Goal: Task Accomplishment & Management: Complete application form

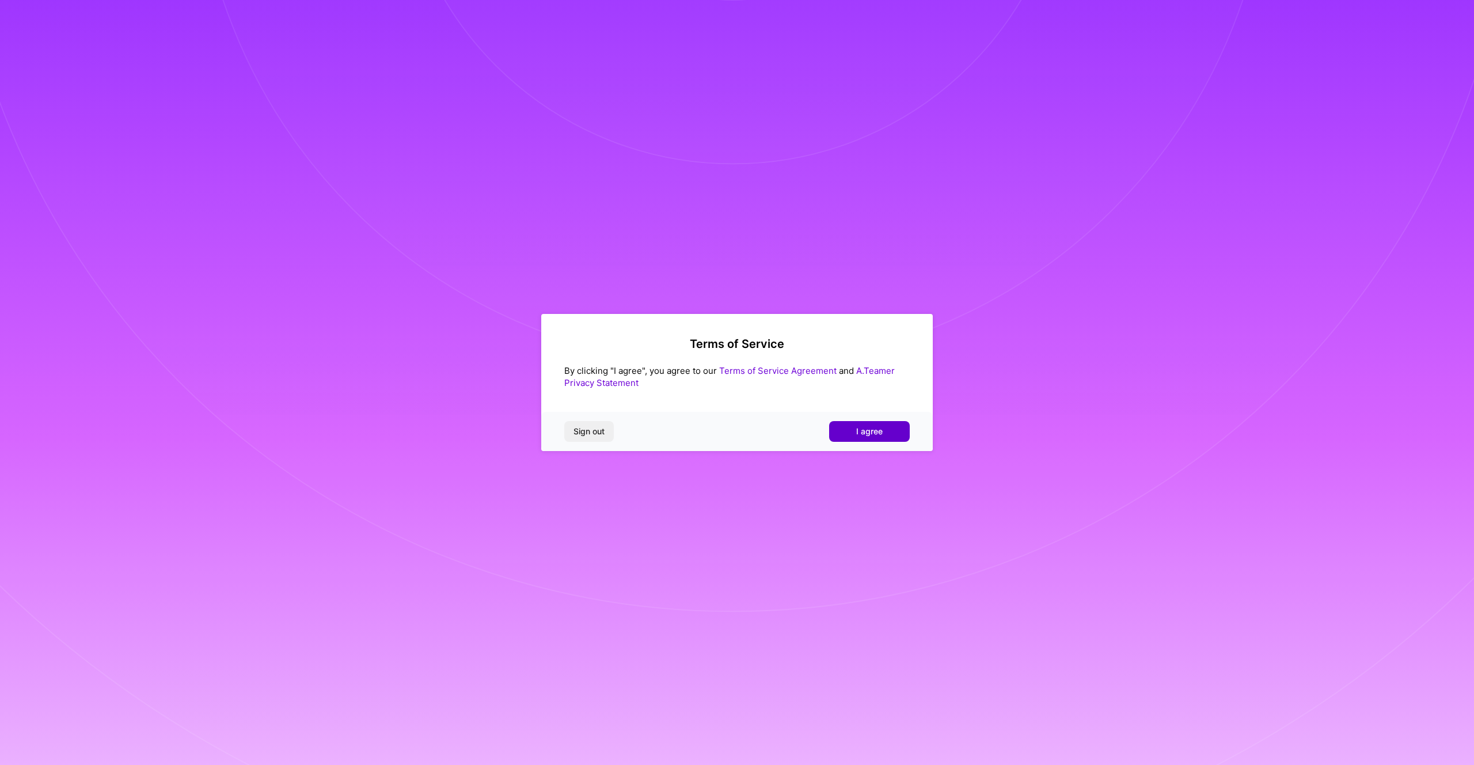
click at [860, 432] on span "I agree" at bounding box center [869, 432] width 26 height 12
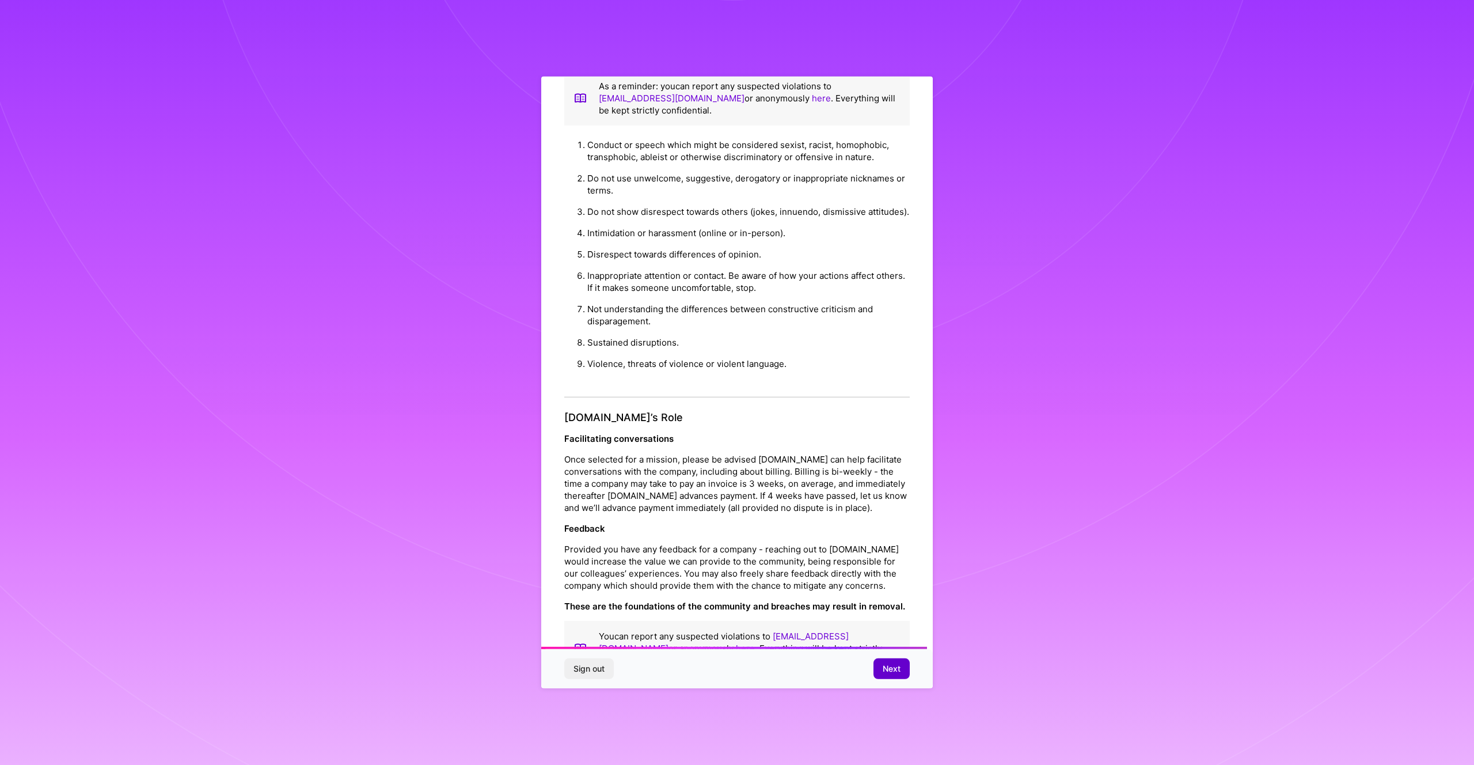
scroll to position [1008, 0]
click at [904, 665] on button "Next" at bounding box center [892, 668] width 36 height 21
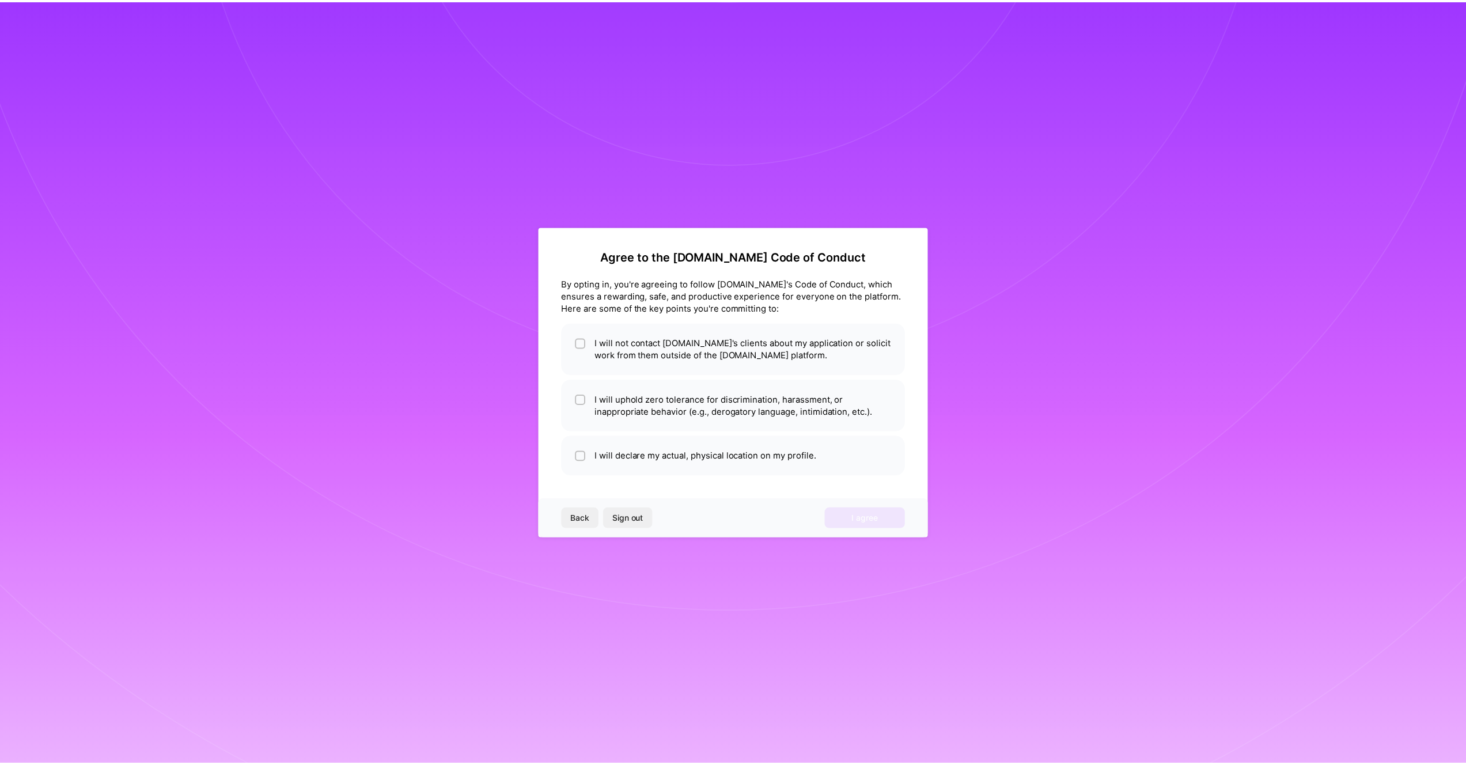
scroll to position [0, 0]
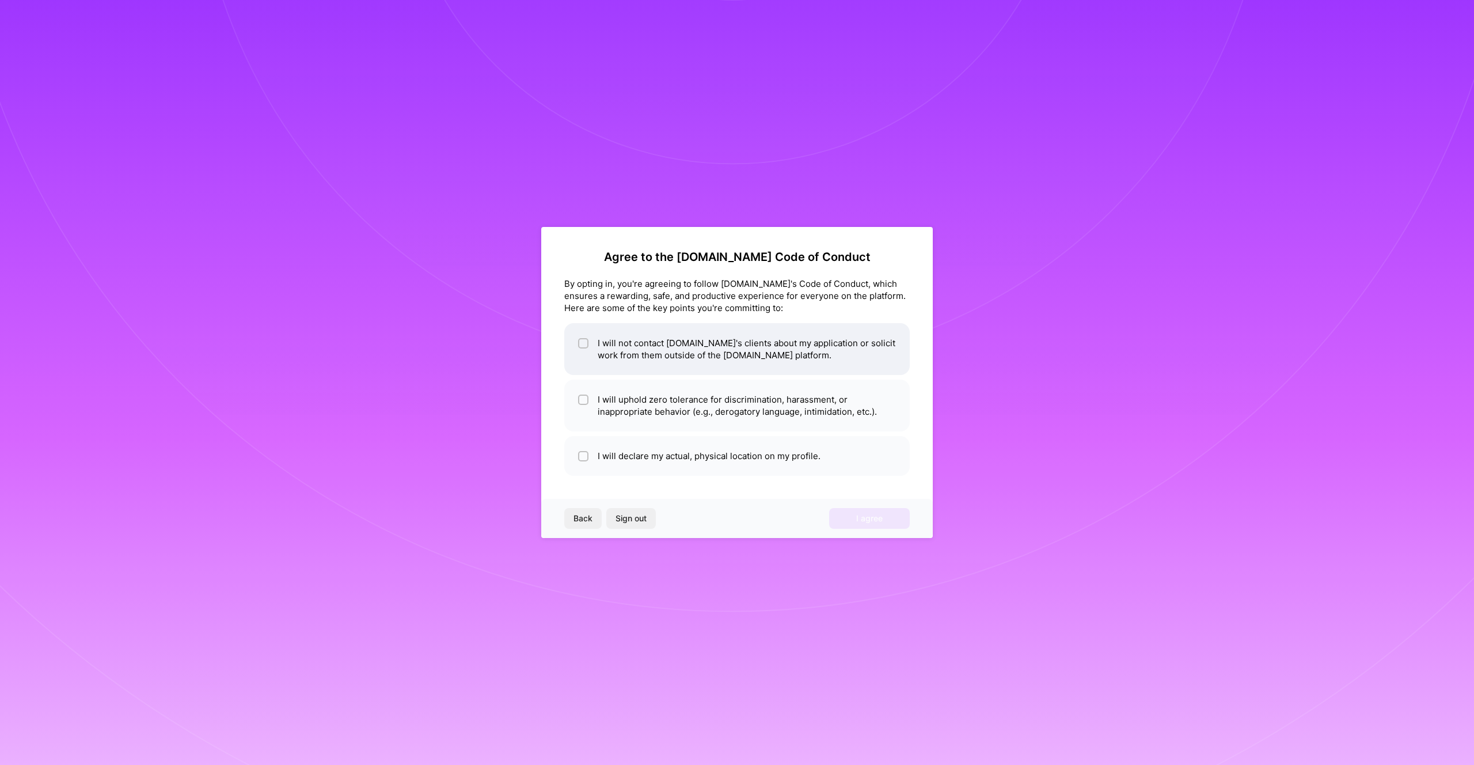
click at [750, 358] on li "I will not contact [DOMAIN_NAME]'s clients about my application or solicit work…" at bounding box center [737, 349] width 346 height 52
checkbox input "true"
click at [747, 392] on li "I will uphold zero tolerance for discrimination, harassment, or inappropriate b…" at bounding box center [737, 406] width 346 height 52
checkbox input "true"
click at [752, 446] on li "I will declare my actual, physical location on my profile." at bounding box center [737, 456] width 346 height 40
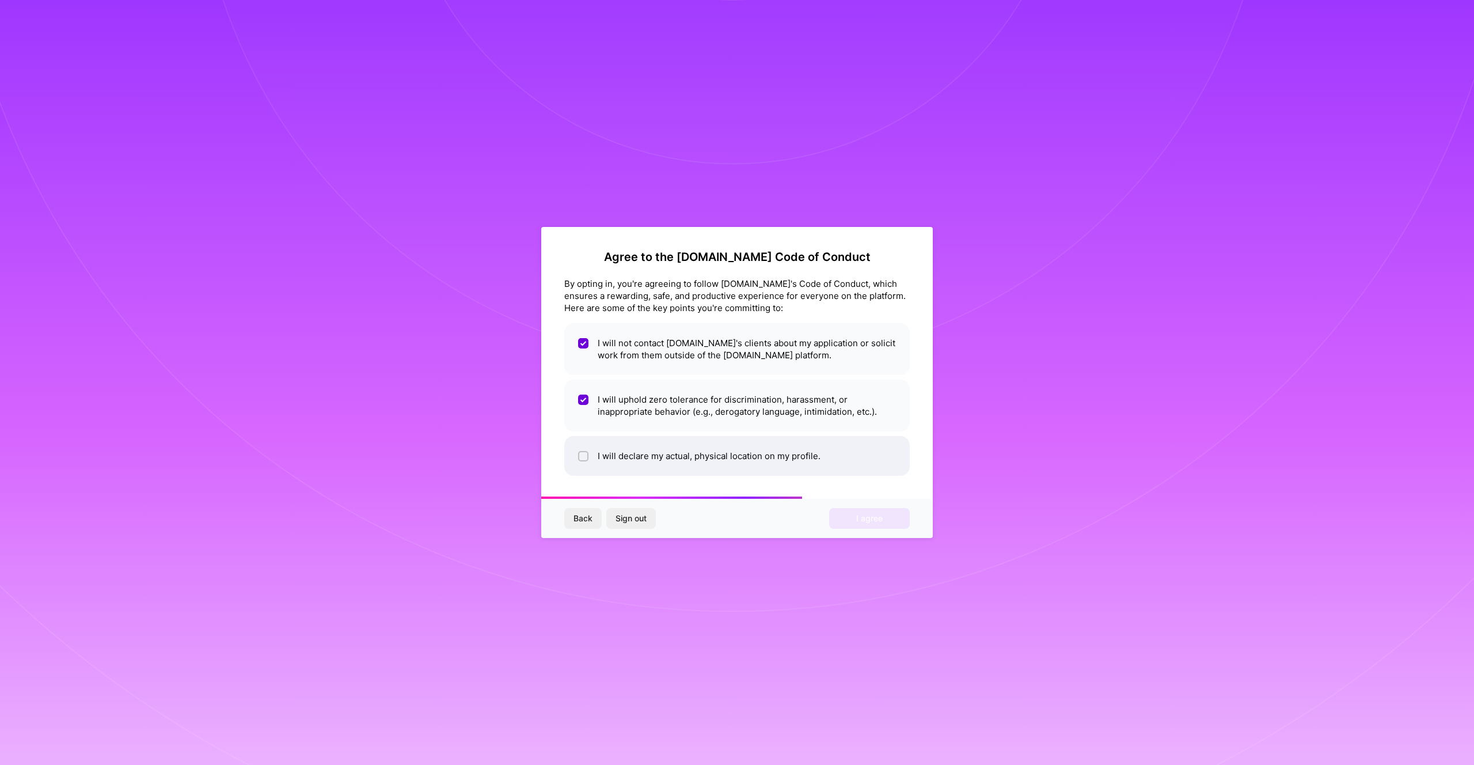
checkbox input "true"
click at [878, 526] on button "I agree" at bounding box center [869, 518] width 81 height 21
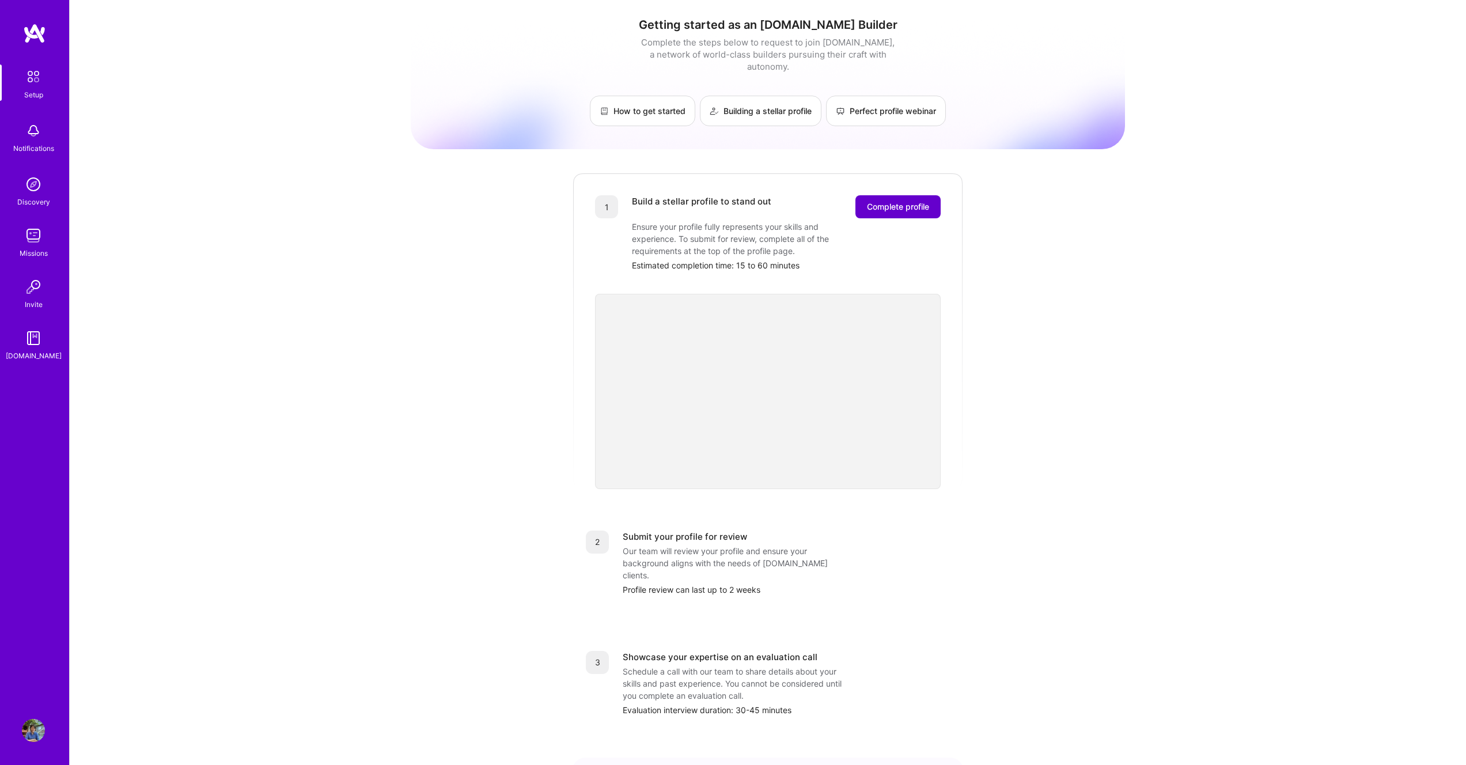
click at [902, 201] on span "Complete profile" at bounding box center [898, 207] width 62 height 12
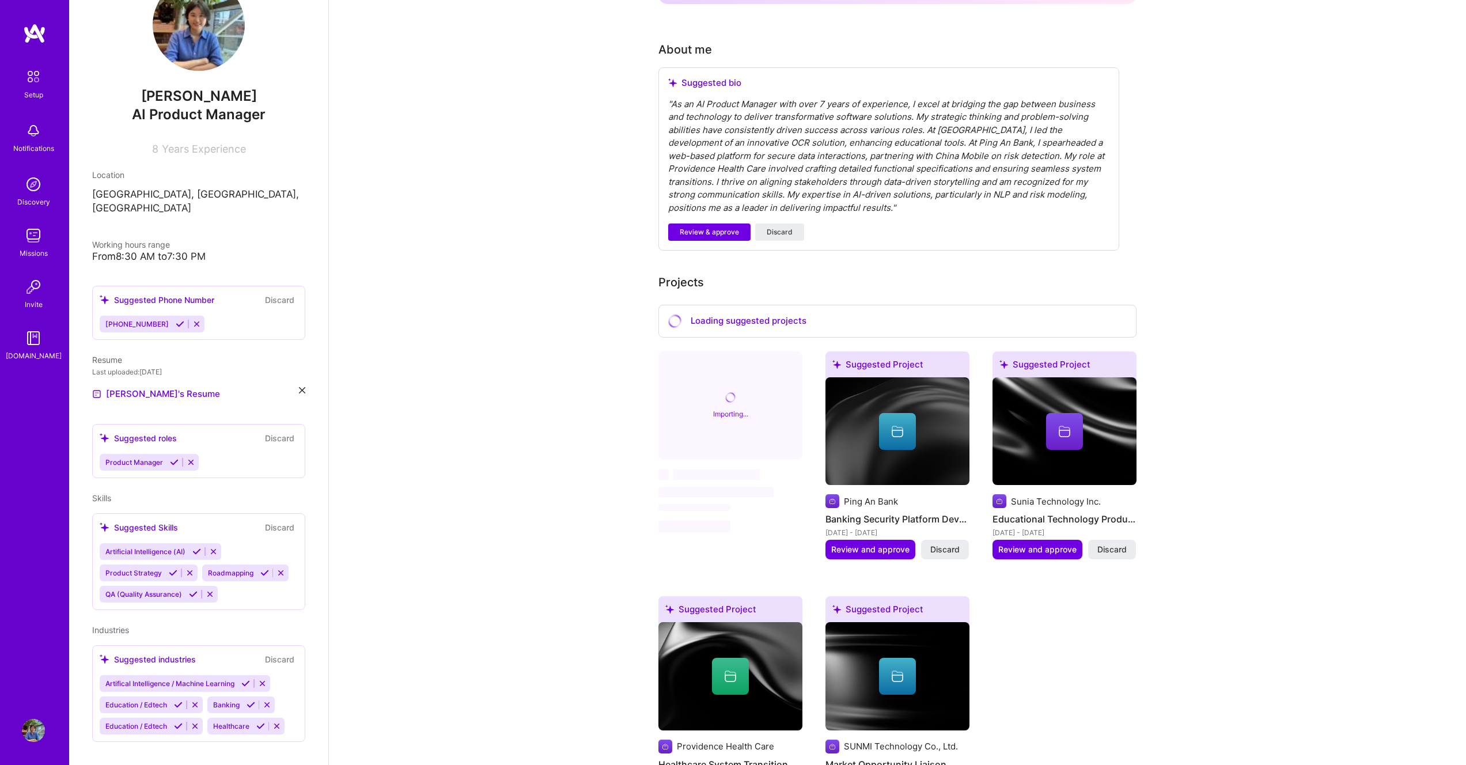
scroll to position [301, 0]
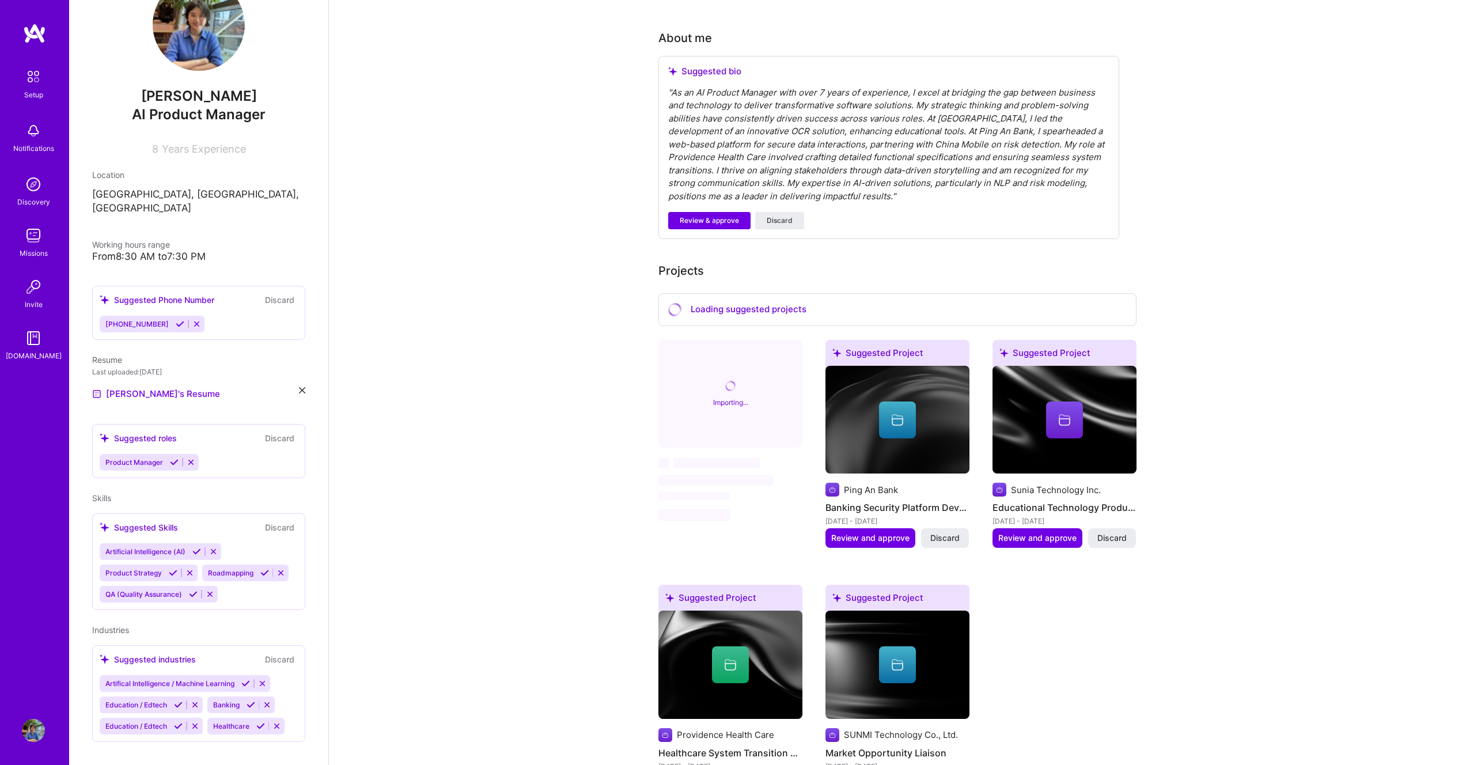
click at [197, 722] on icon at bounding box center [195, 726] width 9 height 9
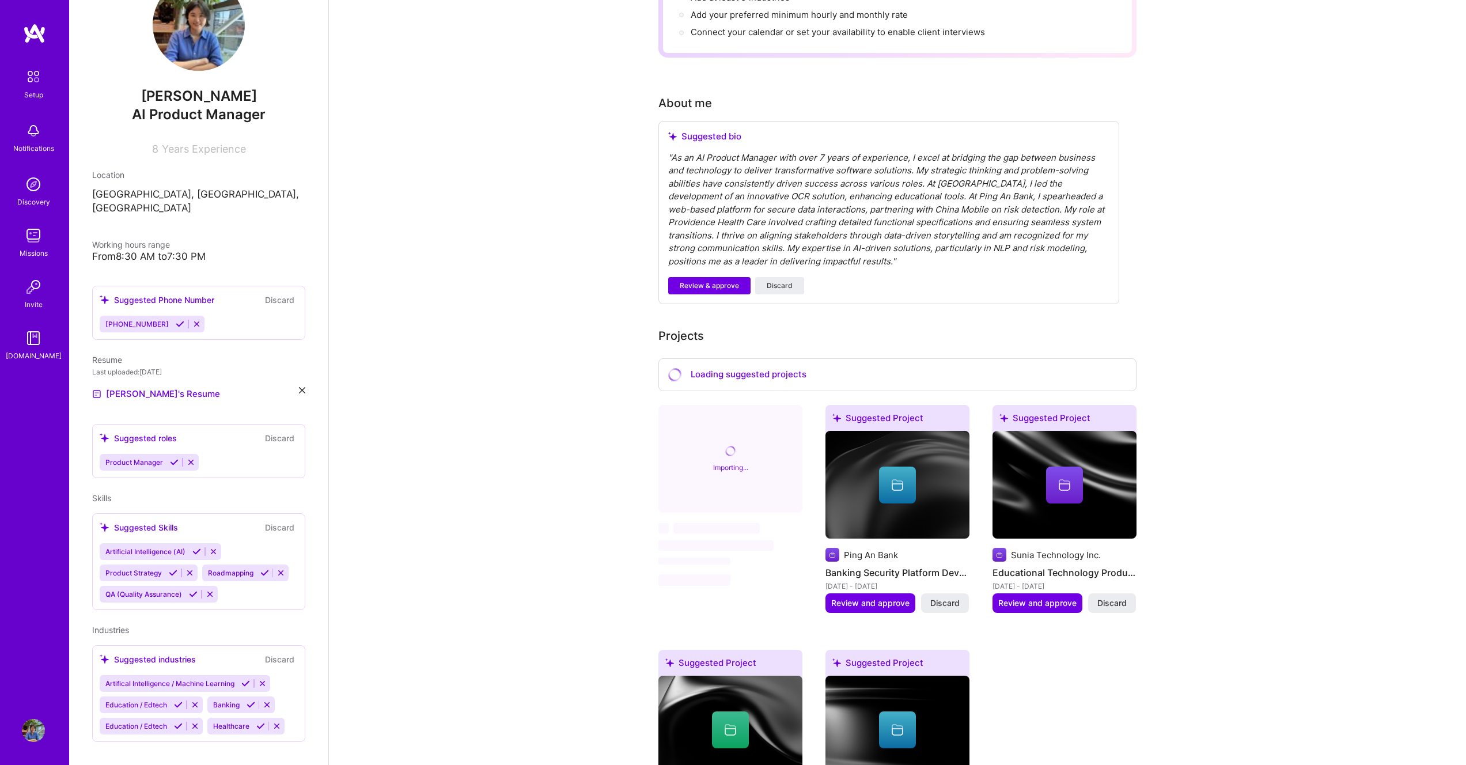
scroll to position [0, 0]
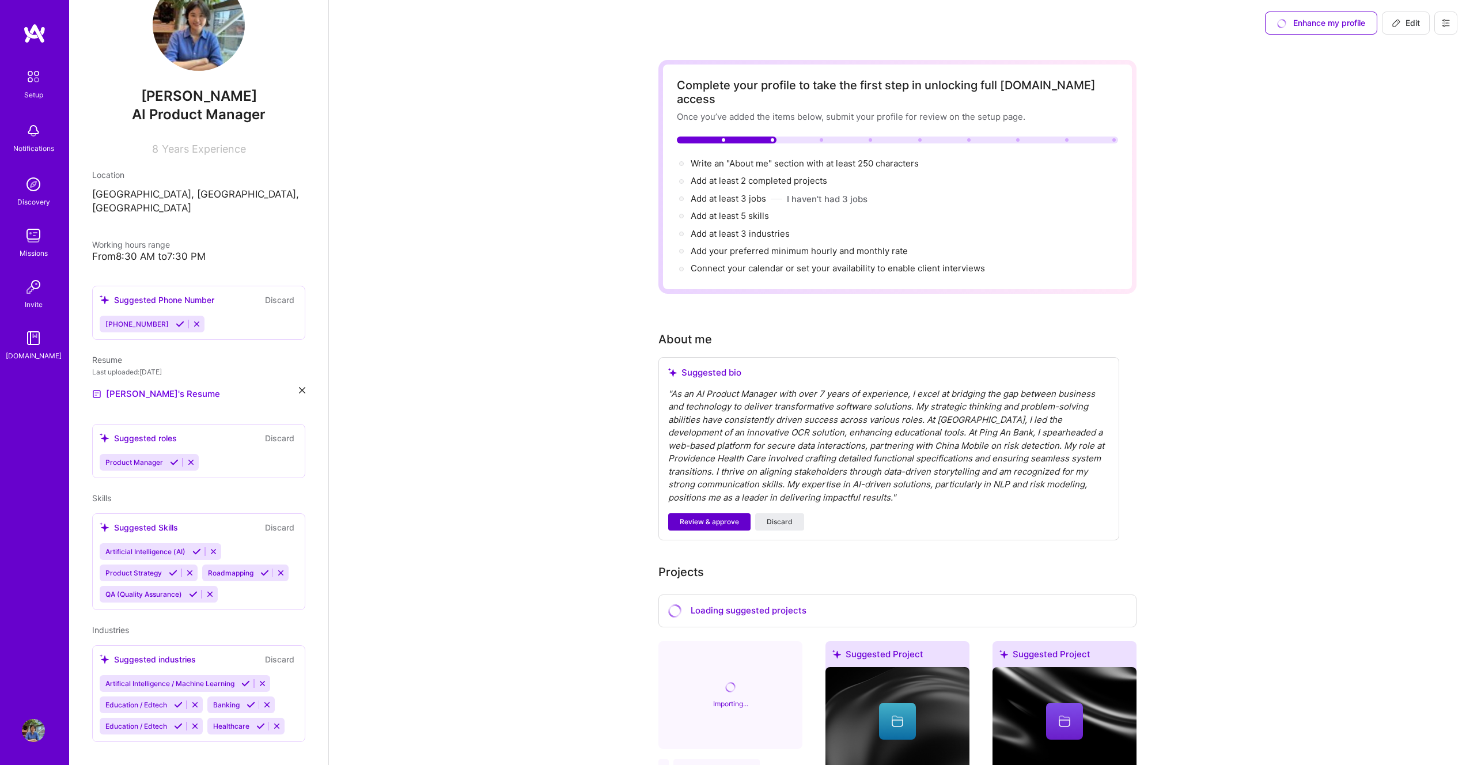
click at [726, 513] on button "Review & approve" at bounding box center [709, 521] width 82 height 17
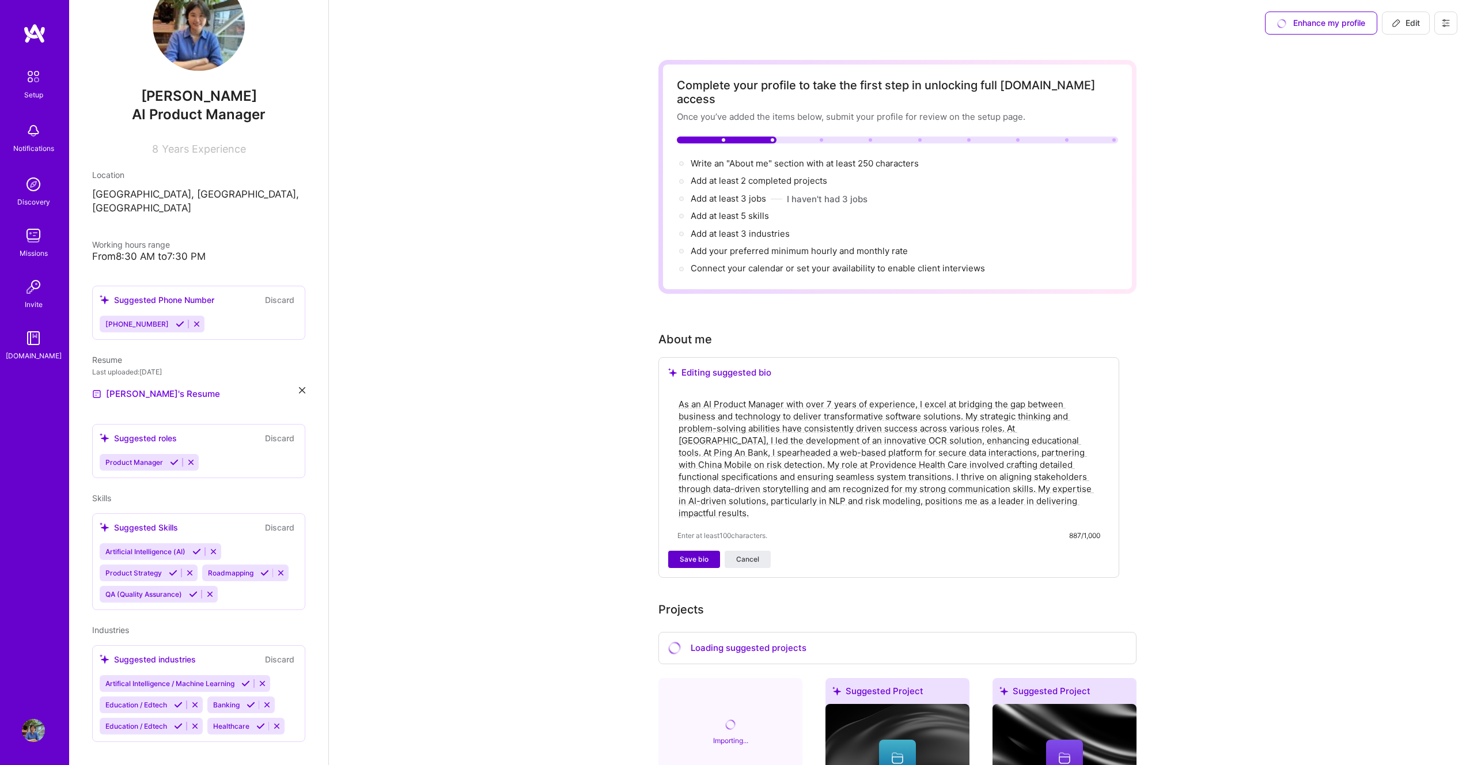
click at [704, 554] on span "Save bio" at bounding box center [694, 559] width 29 height 10
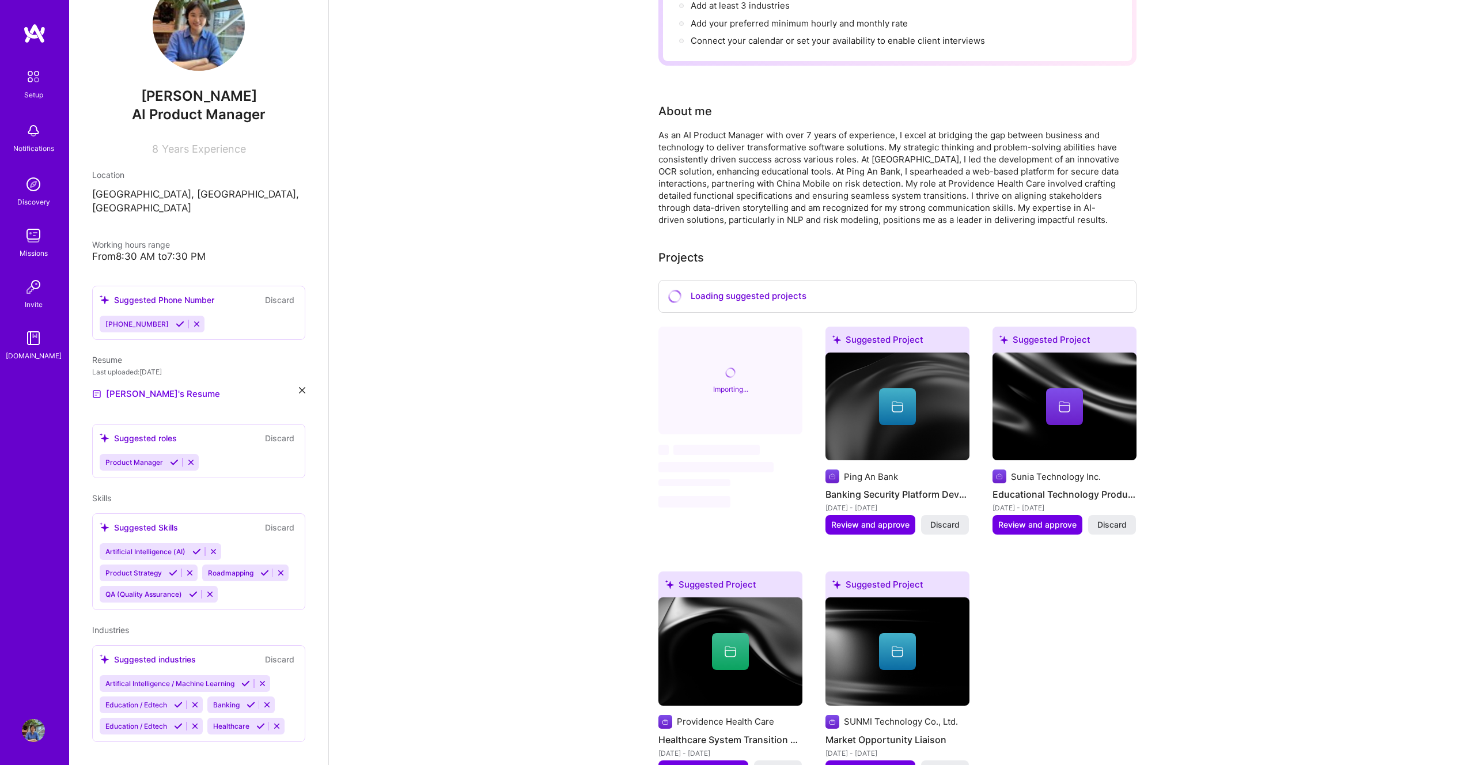
scroll to position [296, 0]
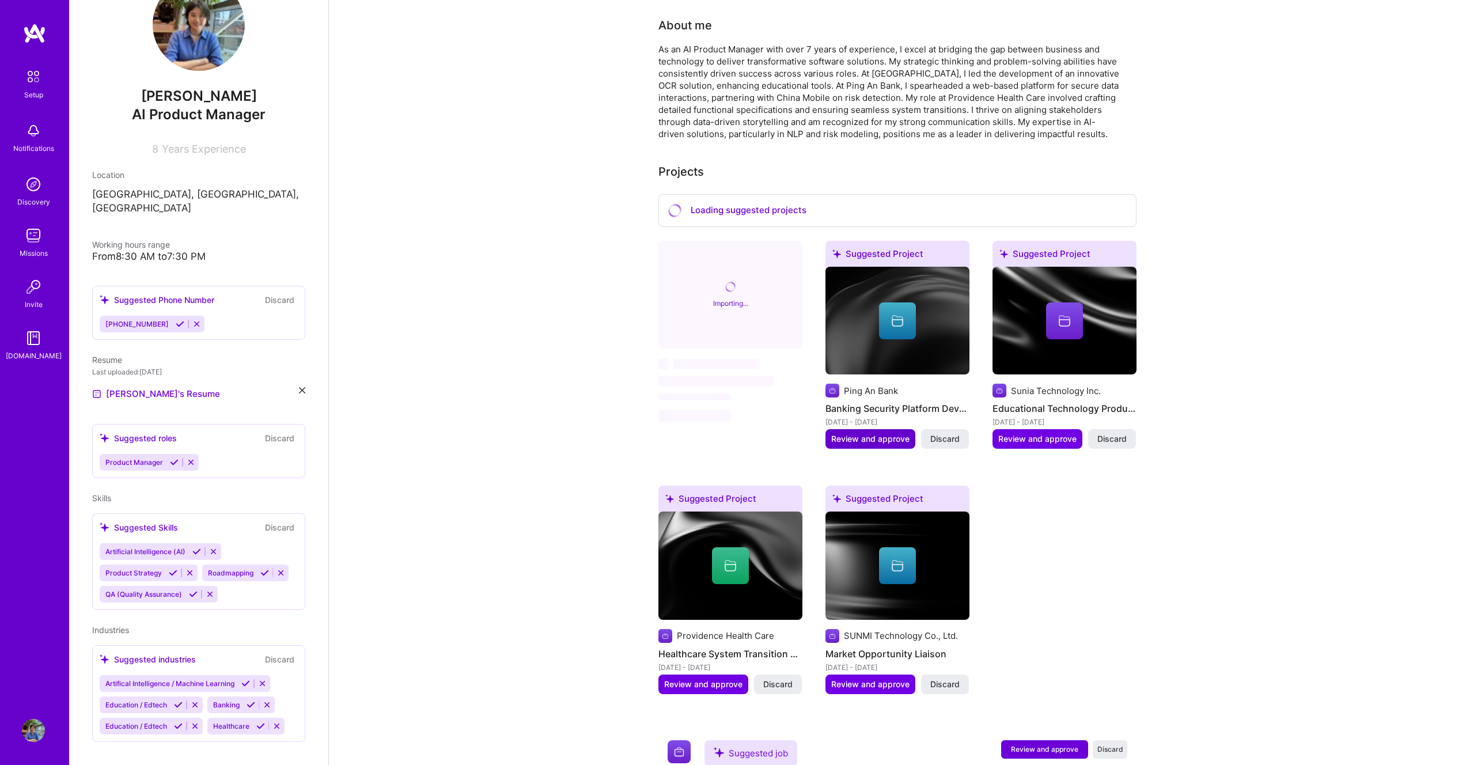
click at [862, 442] on span "Review and approve" at bounding box center [870, 439] width 78 height 12
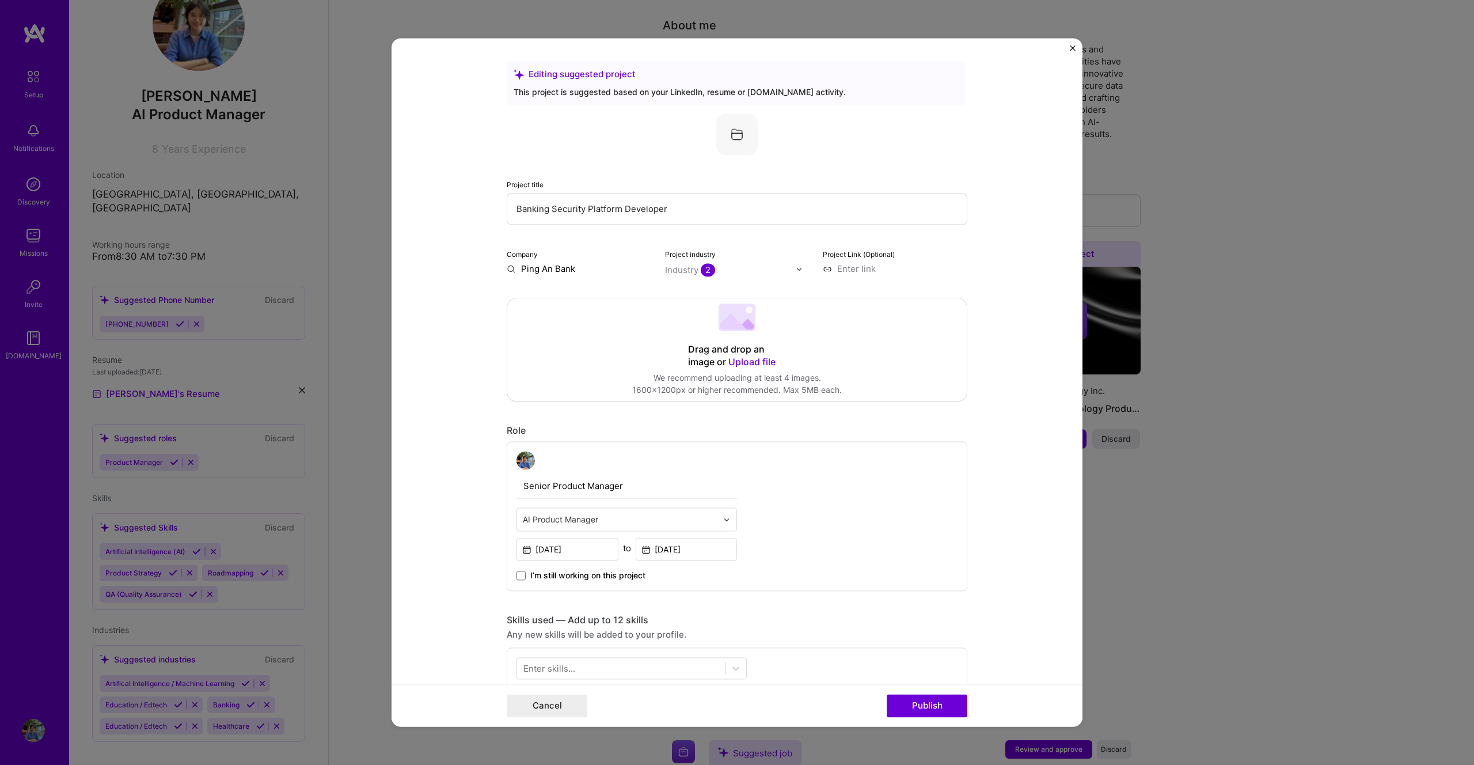
click at [1068, 48] on form "Editing suggested project This project is suggested based on your LinkedIn, res…" at bounding box center [737, 382] width 691 height 688
click at [1072, 47] on img "Close" at bounding box center [1073, 48] width 6 height 6
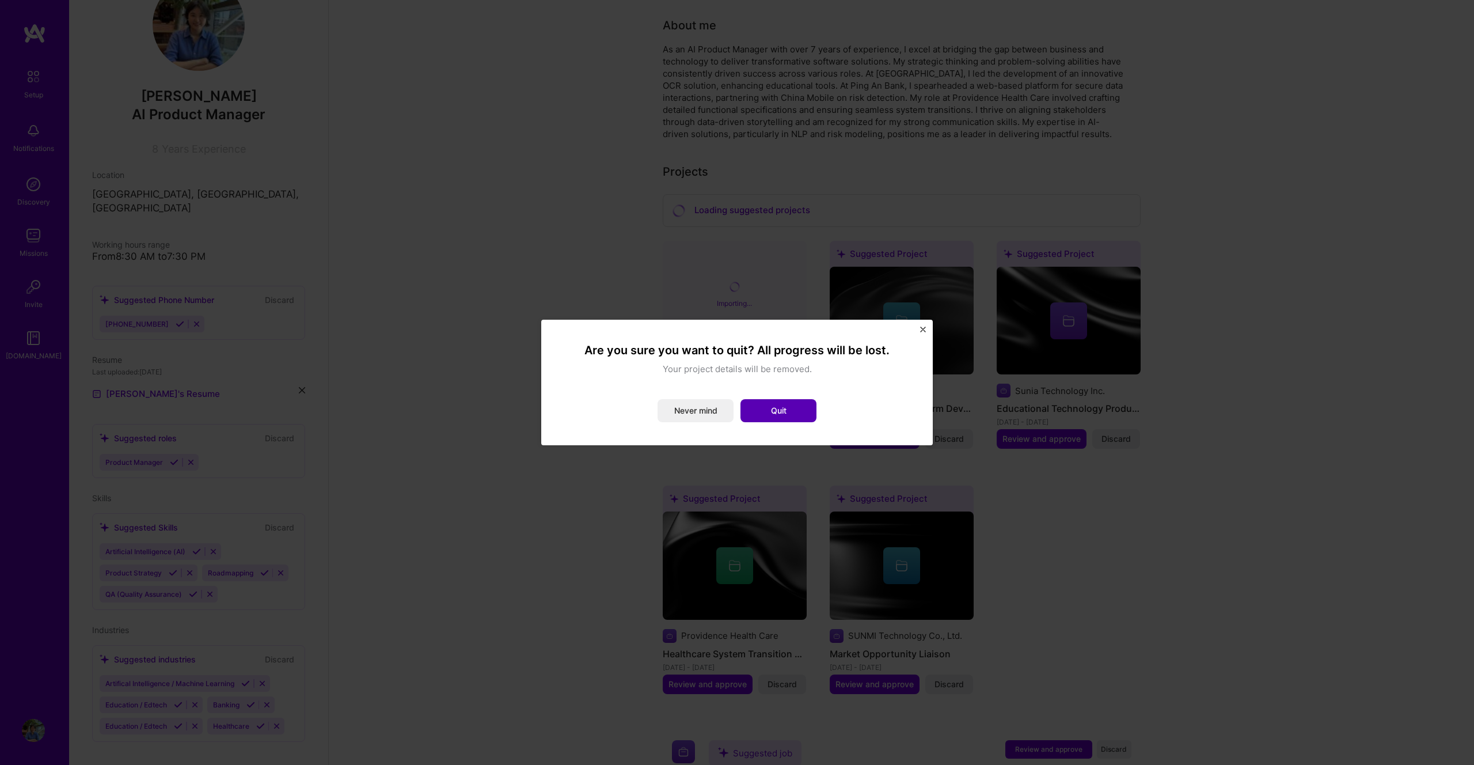
click at [769, 415] on button "Quit" at bounding box center [779, 410] width 76 height 23
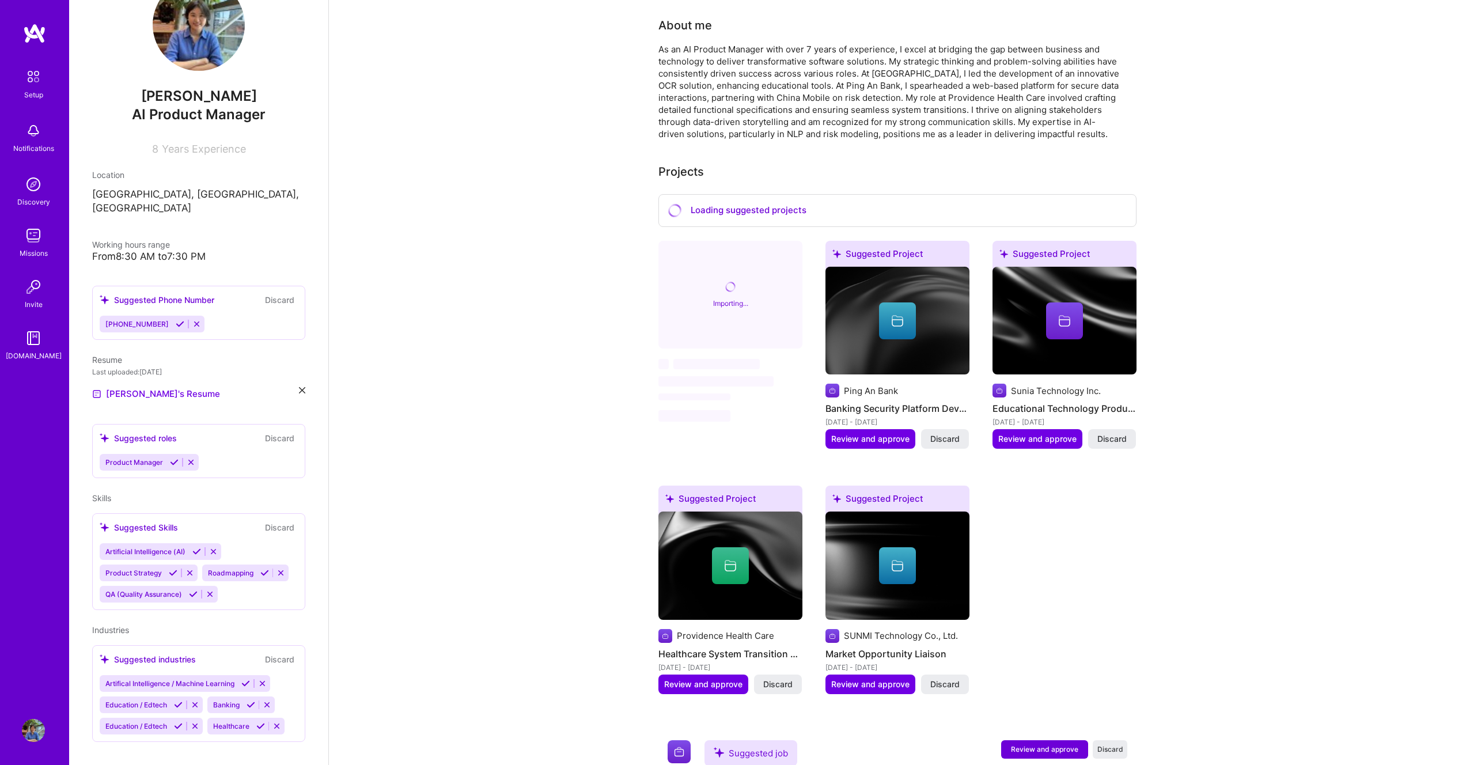
click at [1188, 461] on div "Complete your profile to take the first step in unlocking full [DOMAIN_NAME] ac…" at bounding box center [897, 464] width 1137 height 1428
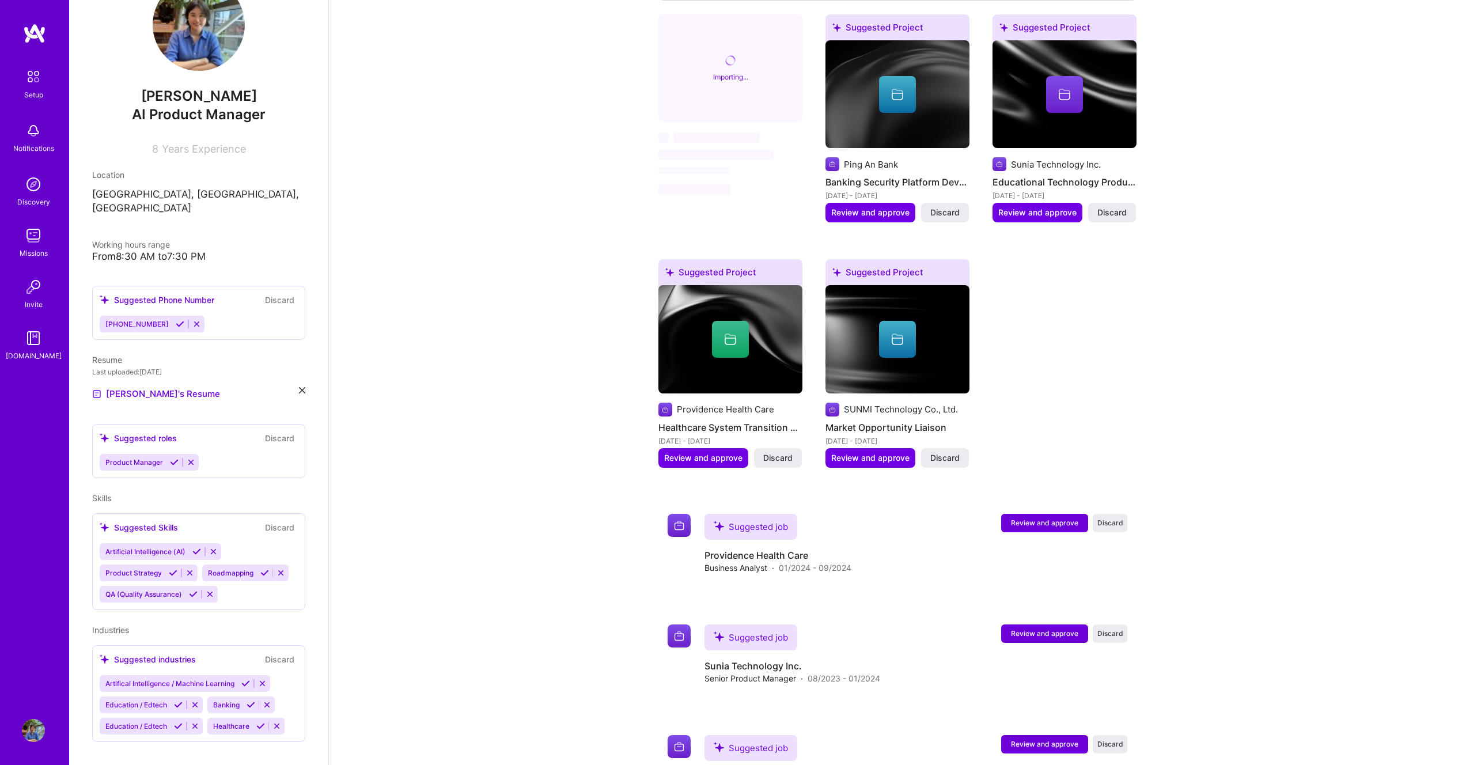
scroll to position [523, 0]
click at [1110, 521] on span "Discard" at bounding box center [1110, 522] width 26 height 10
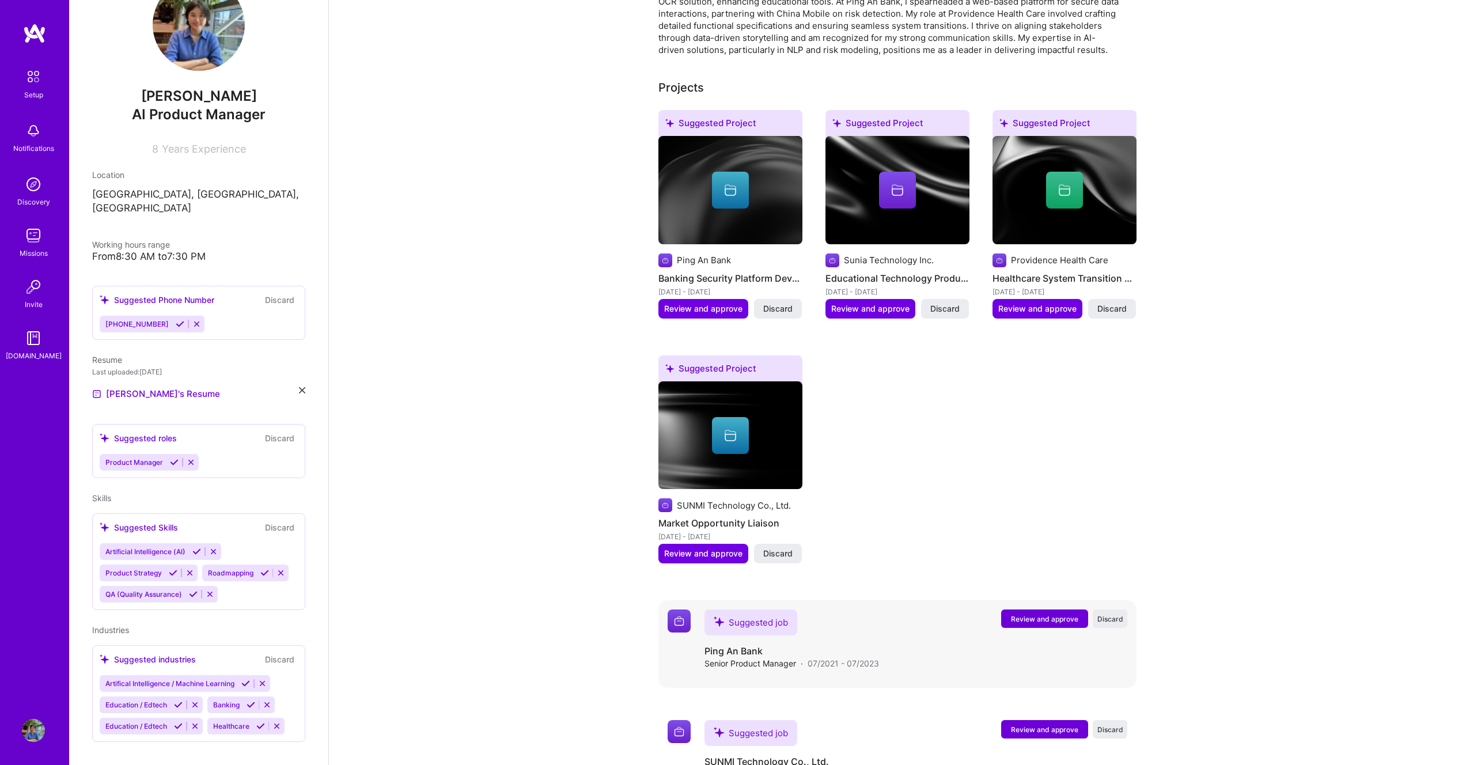
scroll to position [439, 0]
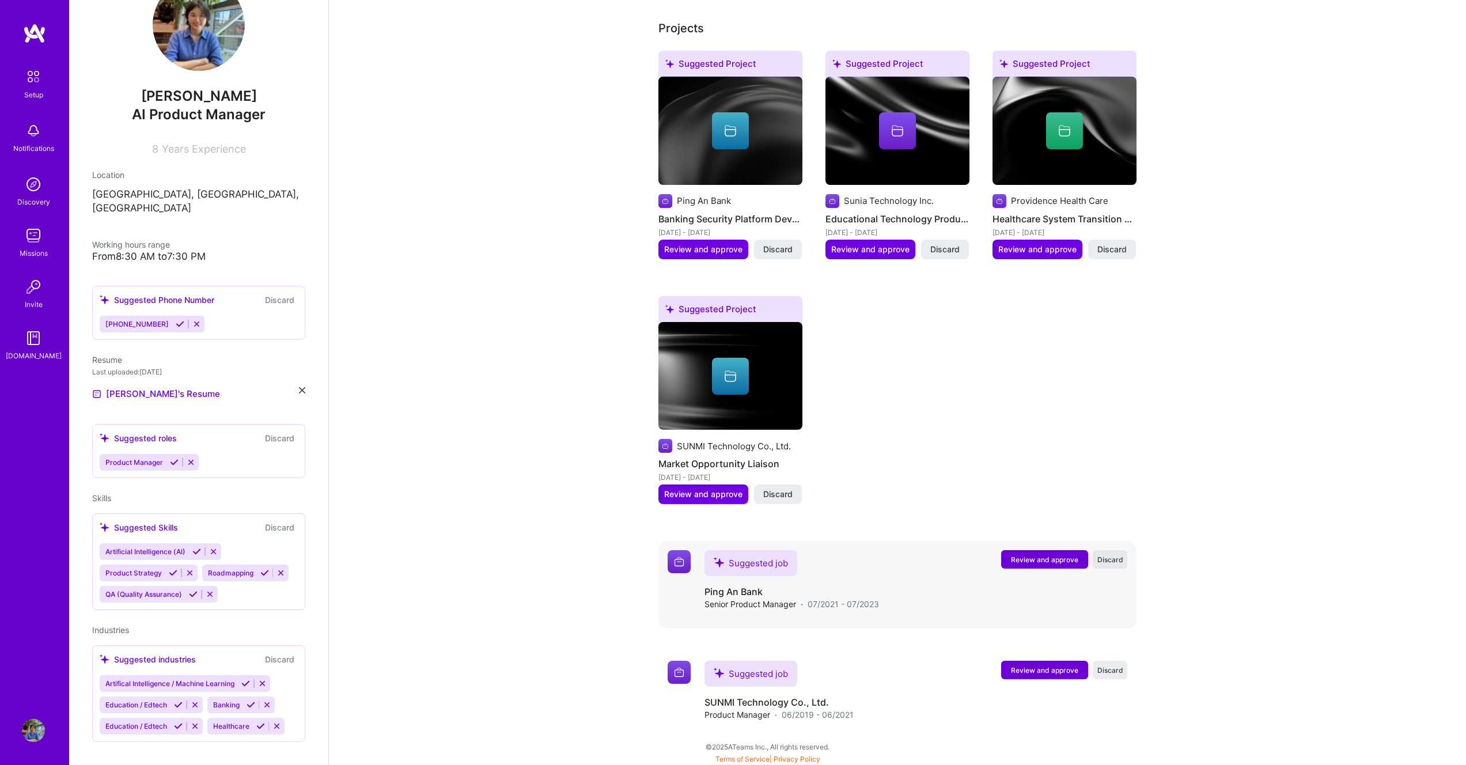
click at [1103, 561] on span "Discard" at bounding box center [1110, 560] width 26 height 10
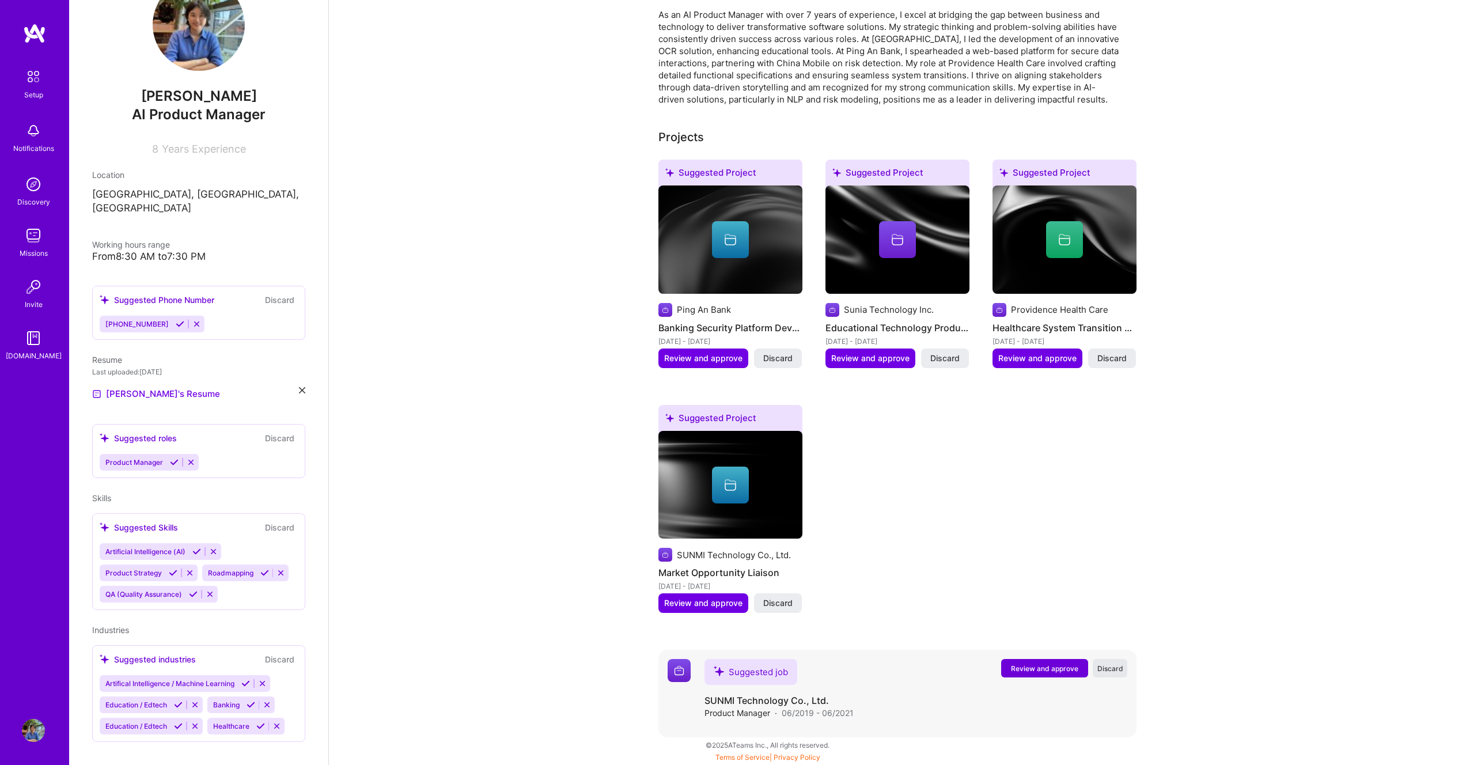
scroll to position [329, 0]
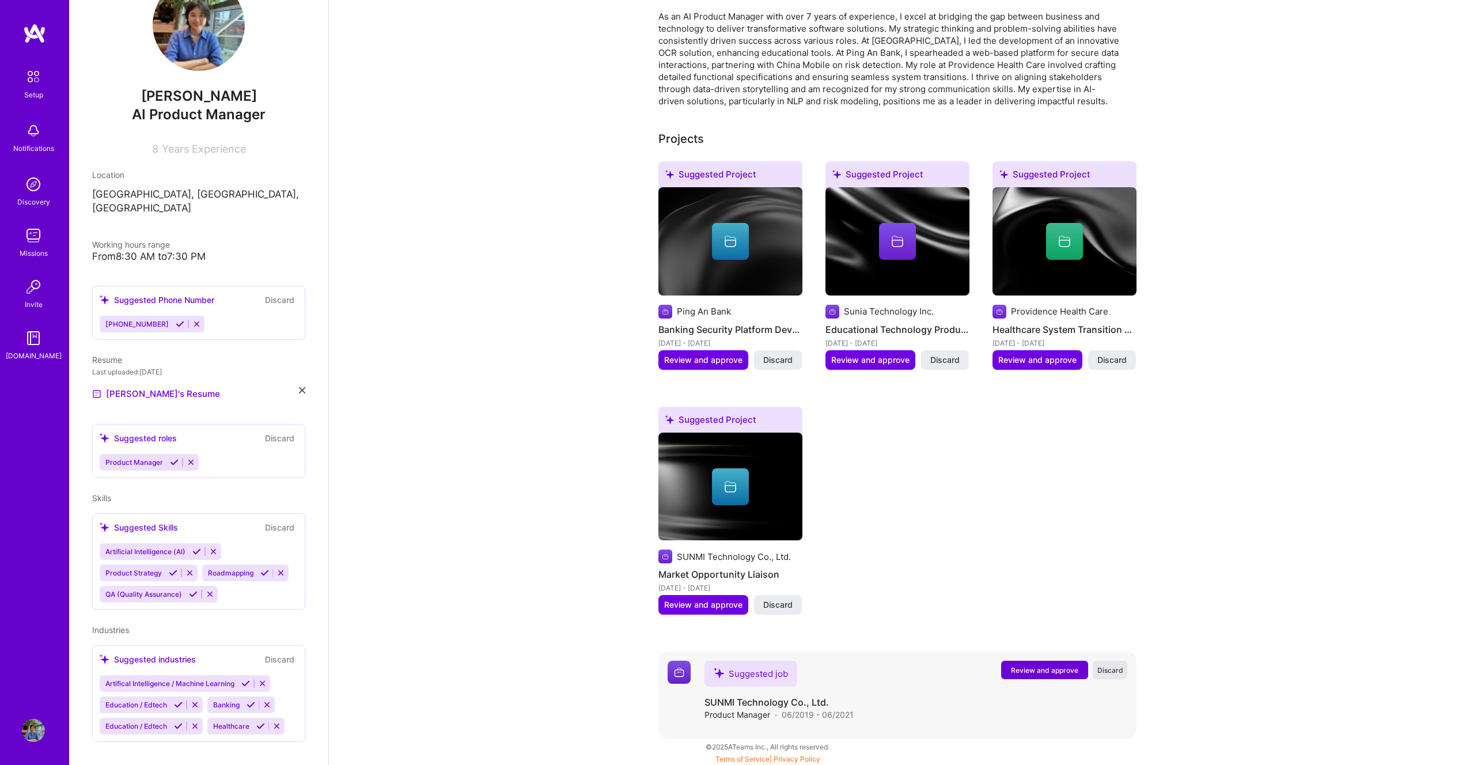
click at [1110, 666] on span "Discard" at bounding box center [1110, 670] width 26 height 10
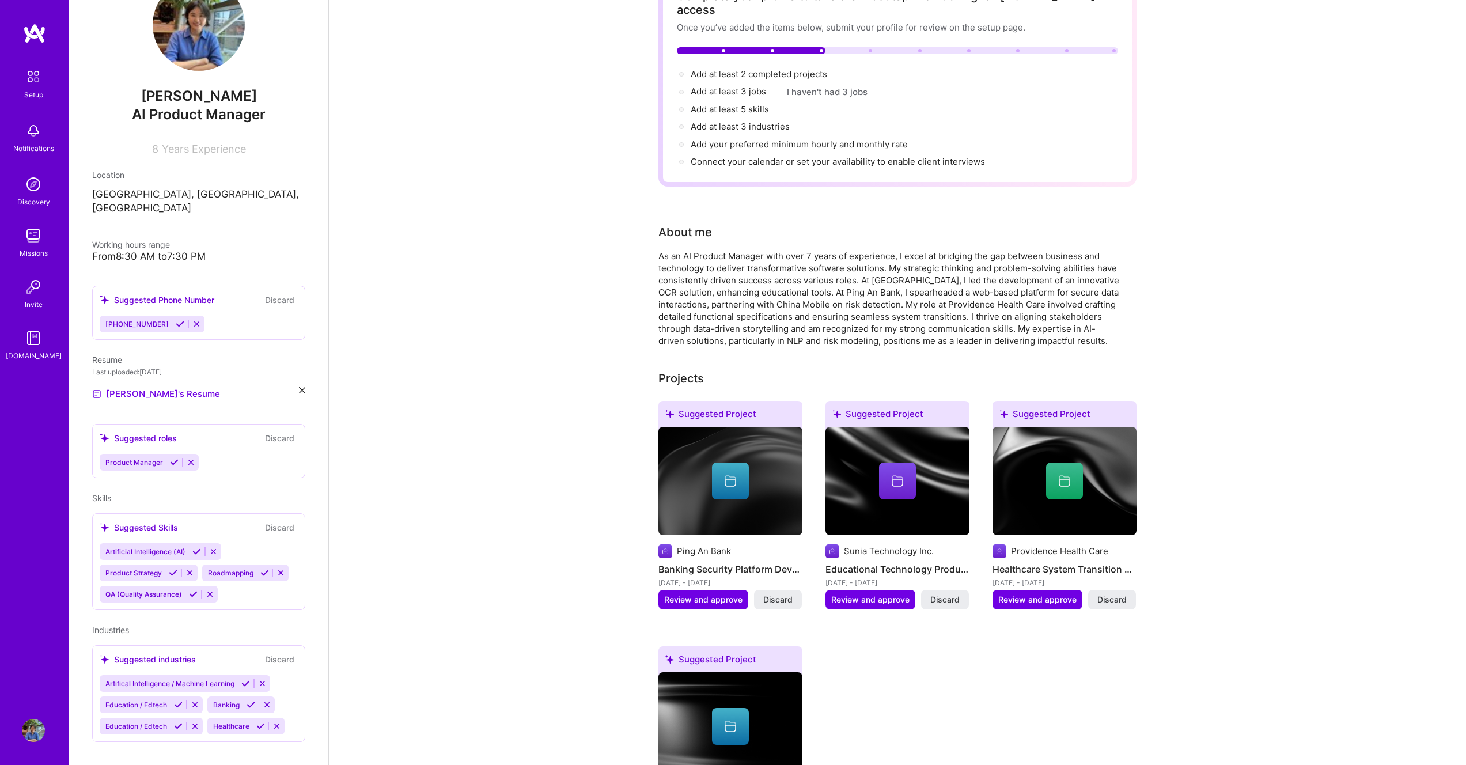
scroll to position [0, 0]
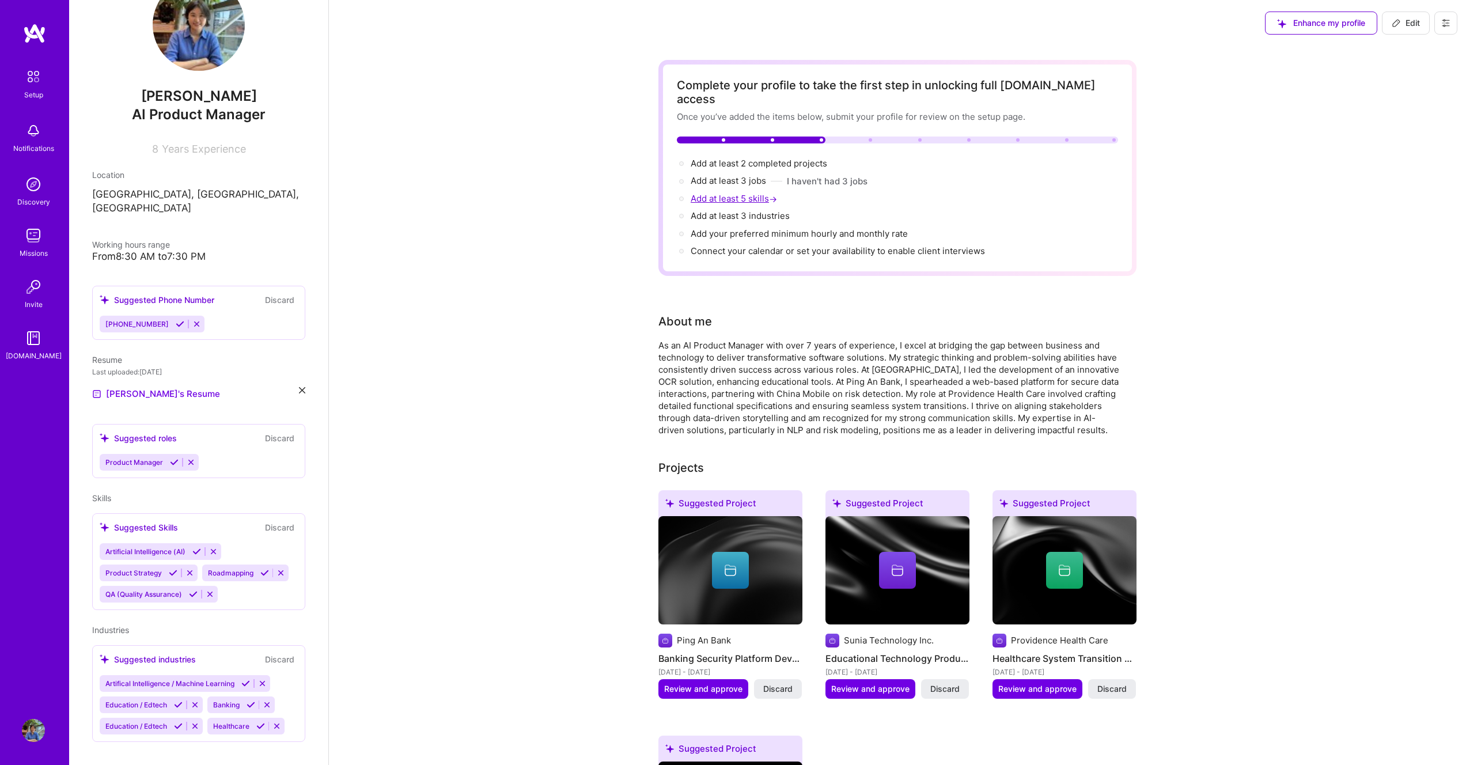
click at [727, 193] on span "Add at least 5 skills →" at bounding box center [734, 198] width 89 height 11
select select "US"
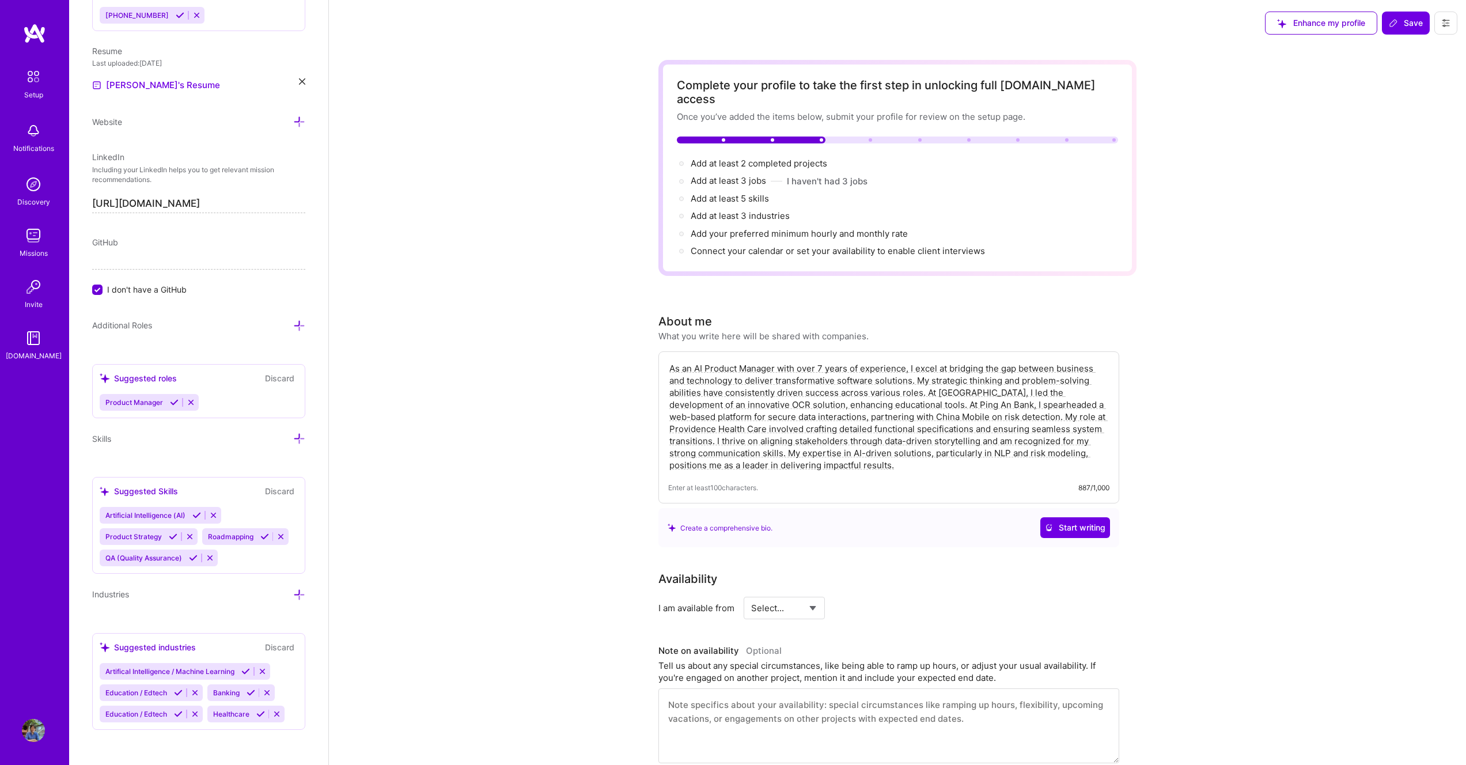
scroll to position [540, 0]
click at [726, 210] on span "Add at least 3 industries →" at bounding box center [744, 215] width 109 height 11
click at [724, 228] on span "Add your preferred minimum hourly and monthly rate →" at bounding box center [803, 233] width 227 height 11
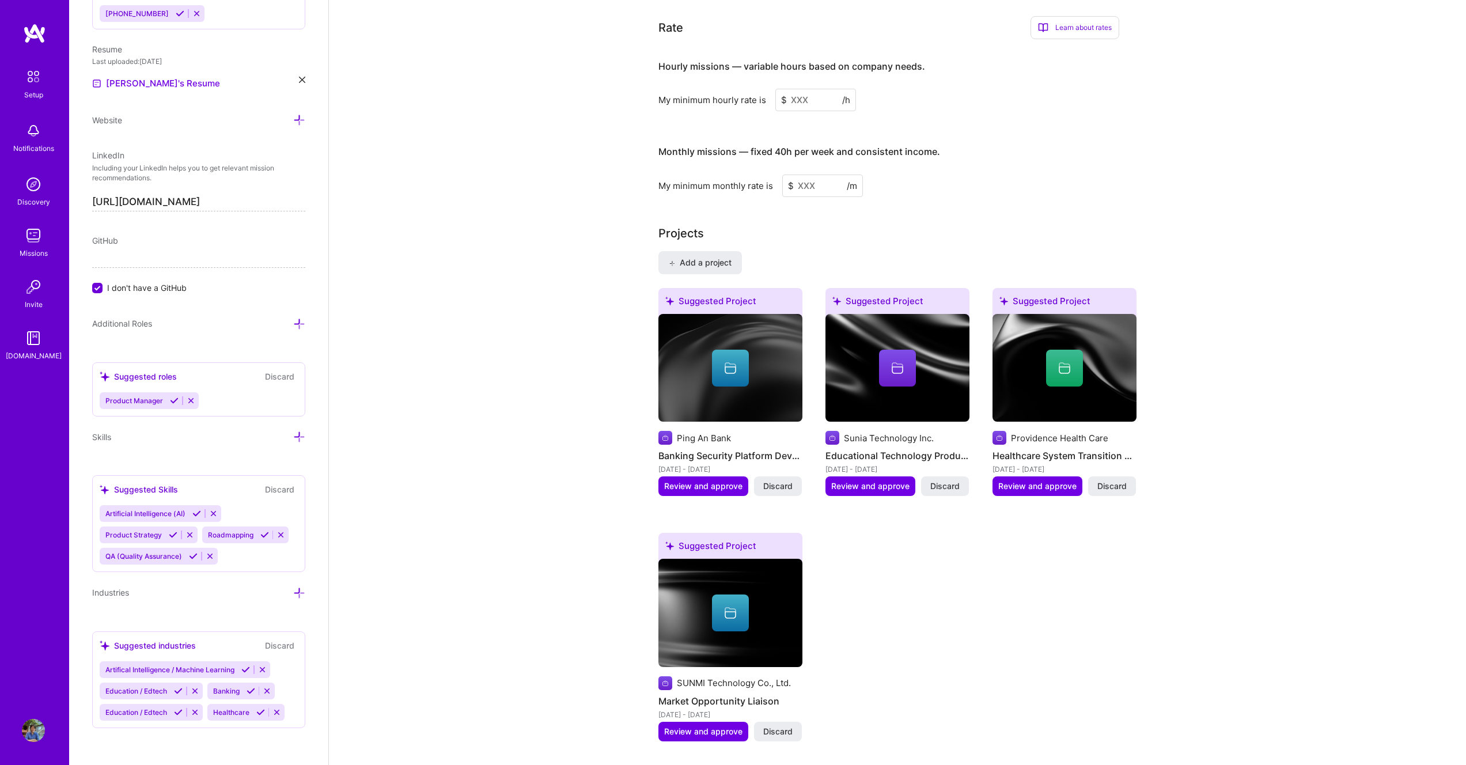
scroll to position [772, 0]
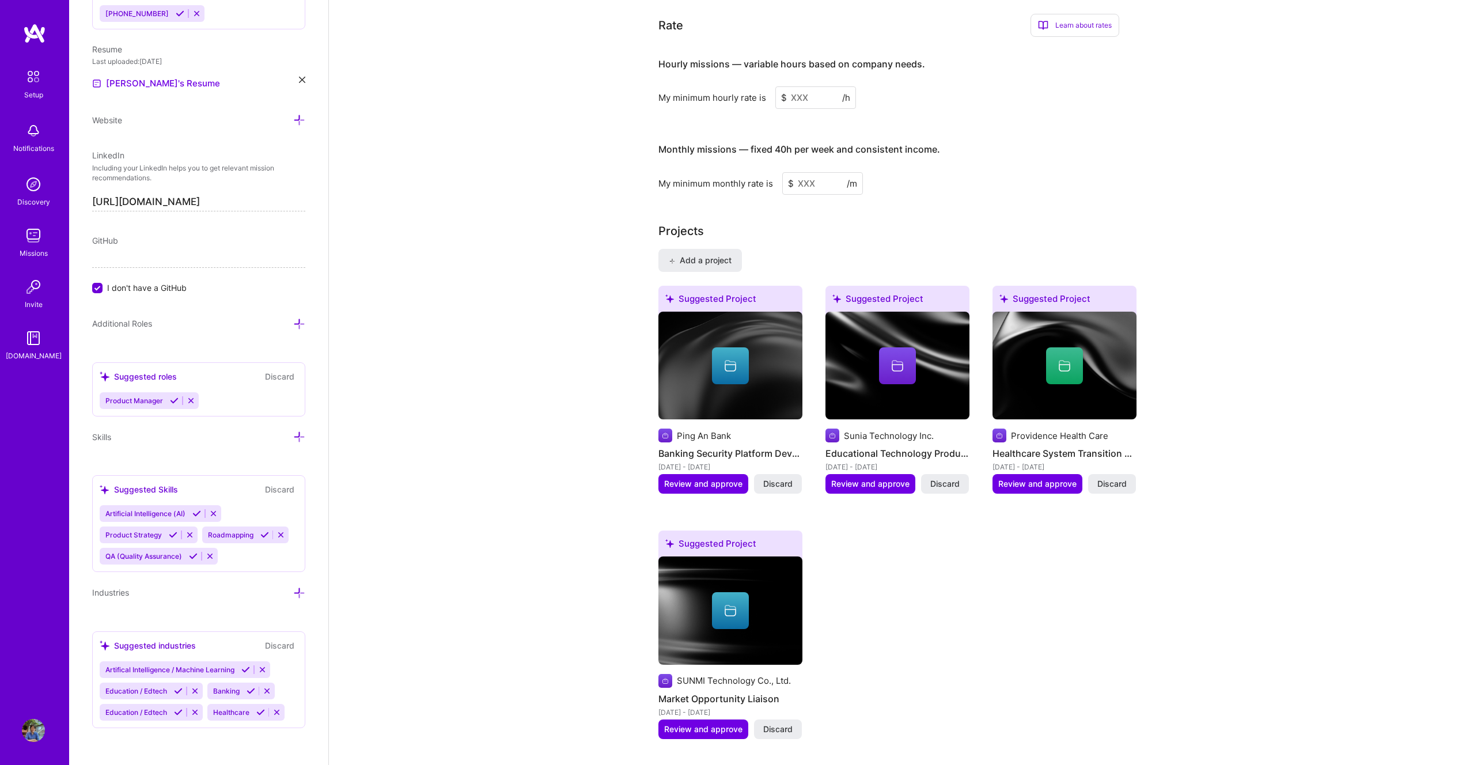
drag, startPoint x: 822, startPoint y: 169, endPoint x: 783, endPoint y: 166, distance: 39.3
click at [783, 172] on input at bounding box center [822, 183] width 81 height 22
click at [790, 86] on input at bounding box center [815, 97] width 81 height 22
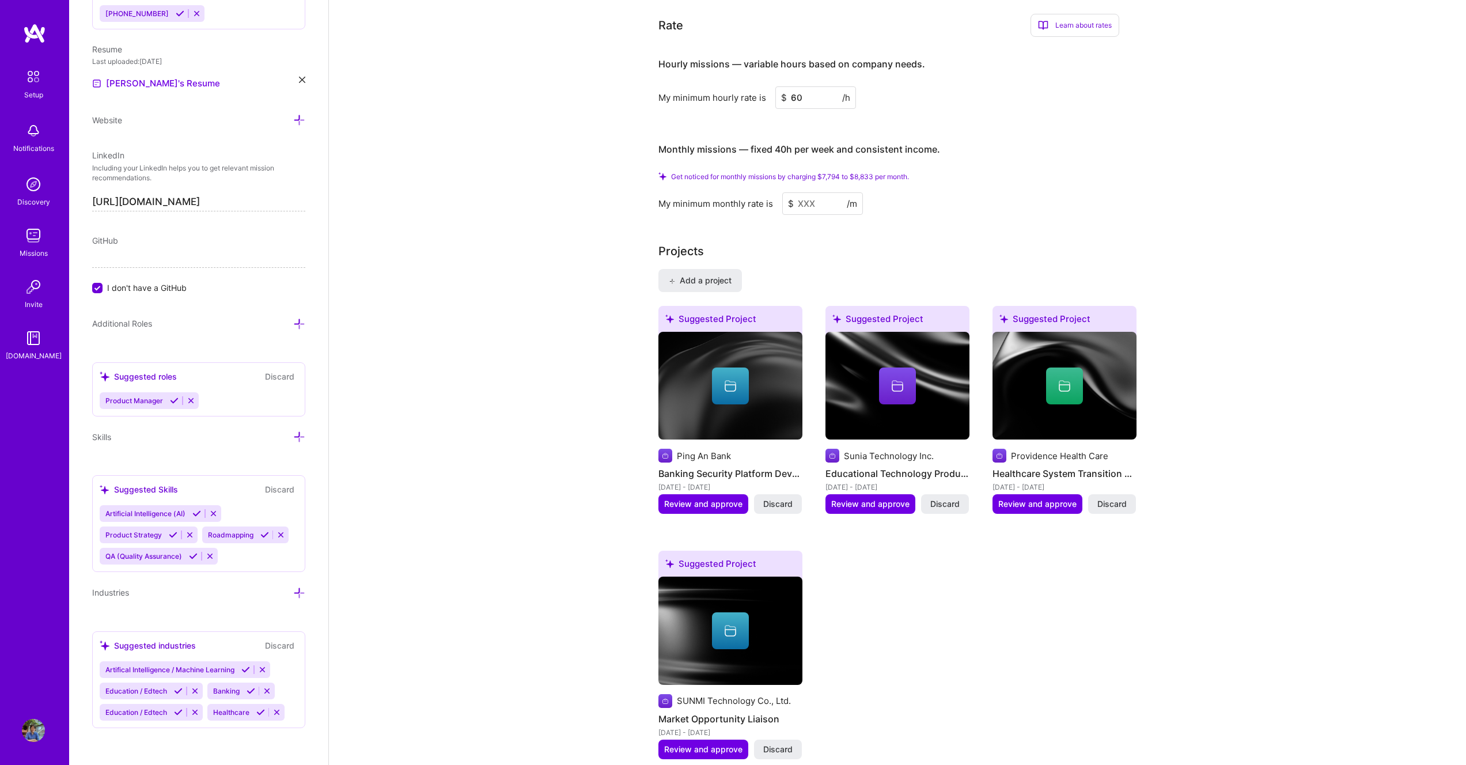
type input "60"
click at [1016, 195] on div "My minimum monthly rate is $ /m" at bounding box center [888, 203] width 461 height 22
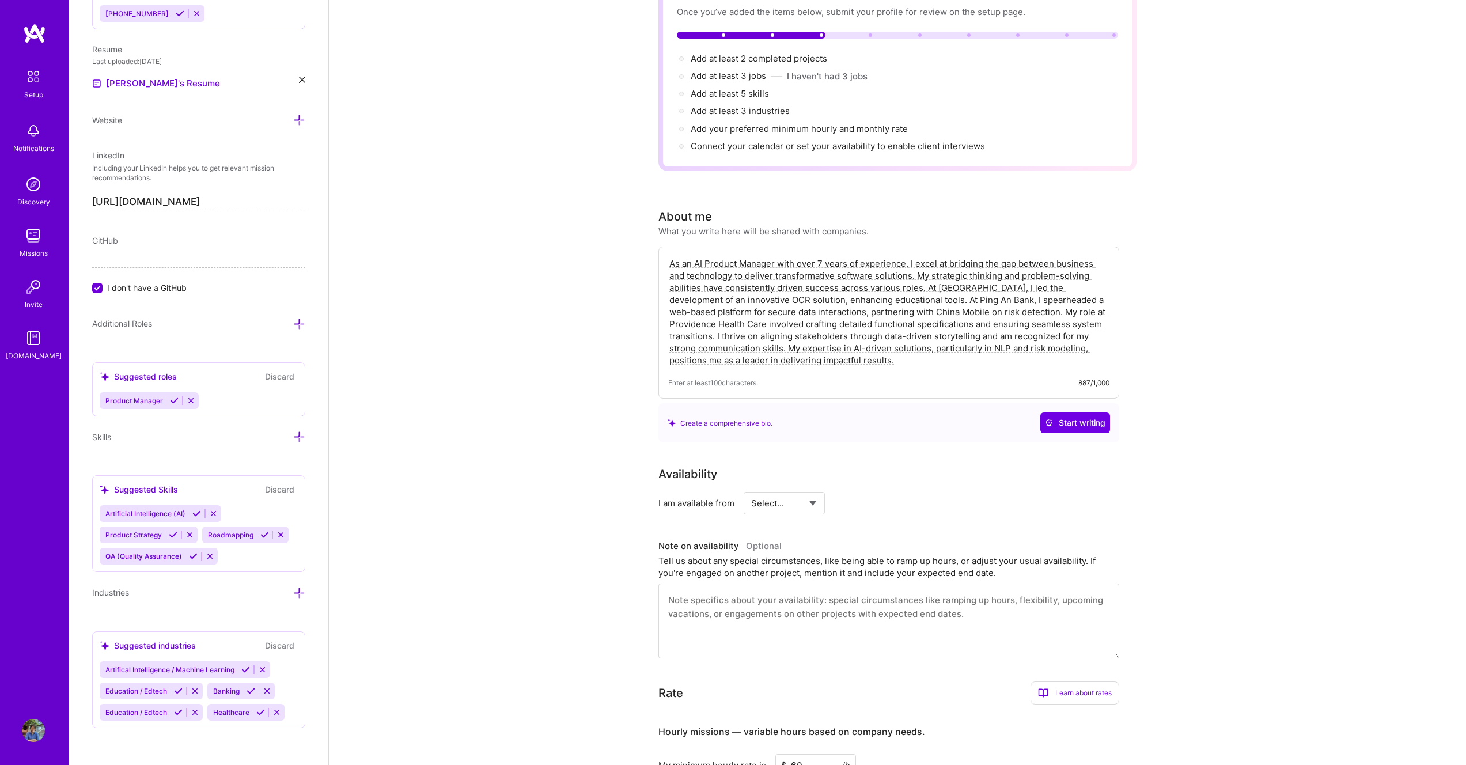
scroll to position [106, 0]
click at [779, 498] on select "Select... Right Now Future Date Not Available" at bounding box center [784, 501] width 66 height 29
select select "Right Now"
click at [874, 491] on input at bounding box center [889, 502] width 69 height 22
type input "20"
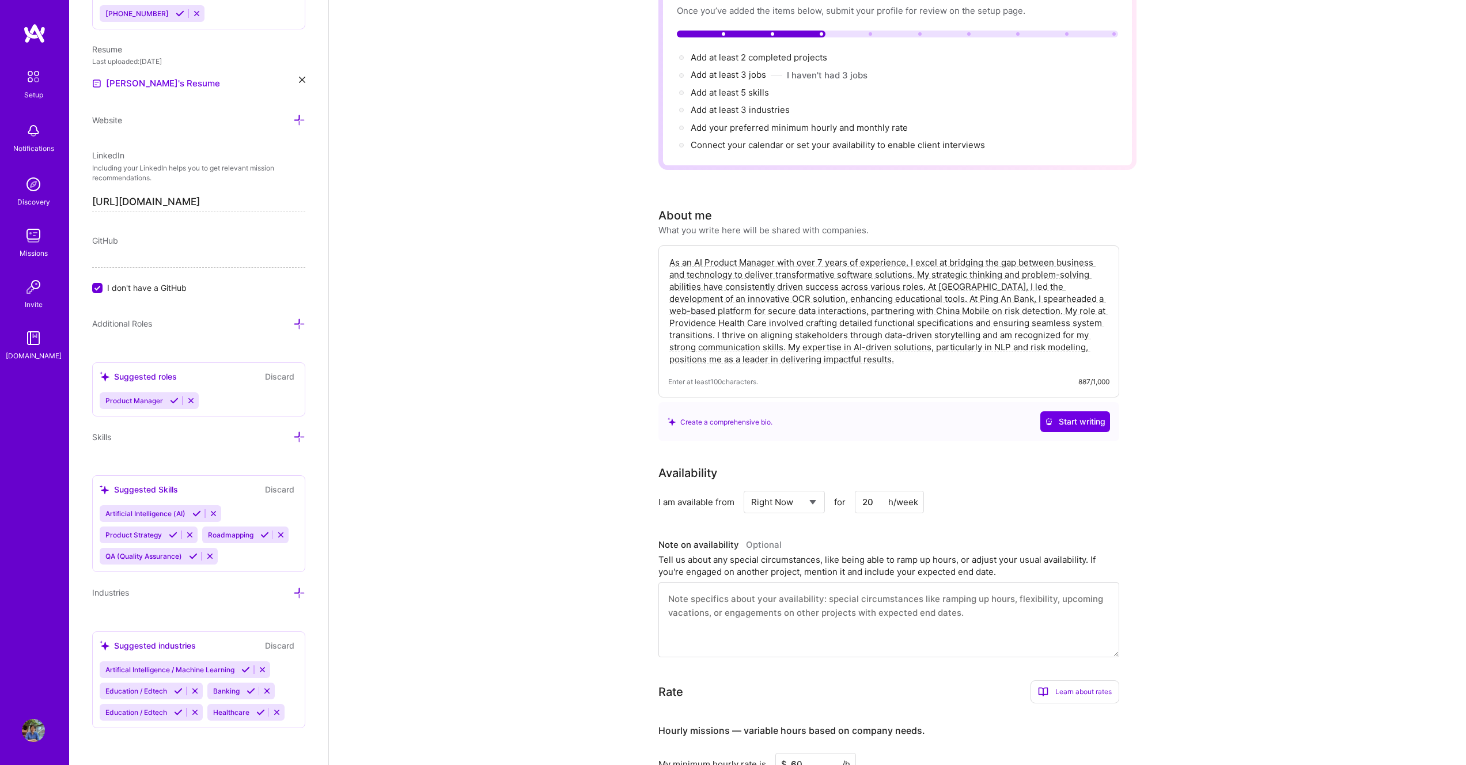
click at [1043, 491] on div "I am available from Select... Right Now Future Date Not Available for 20 h/week" at bounding box center [888, 502] width 461 height 22
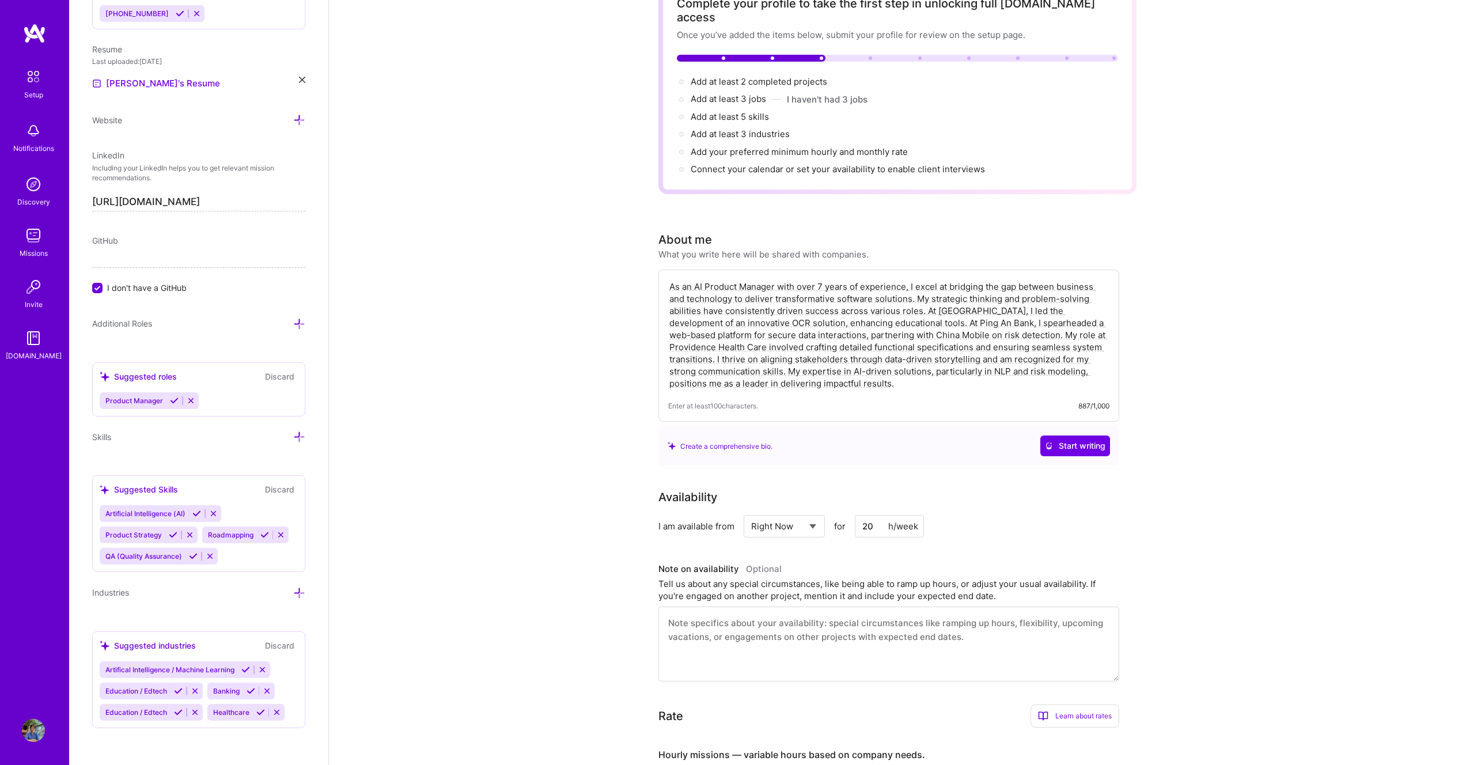
scroll to position [0, 0]
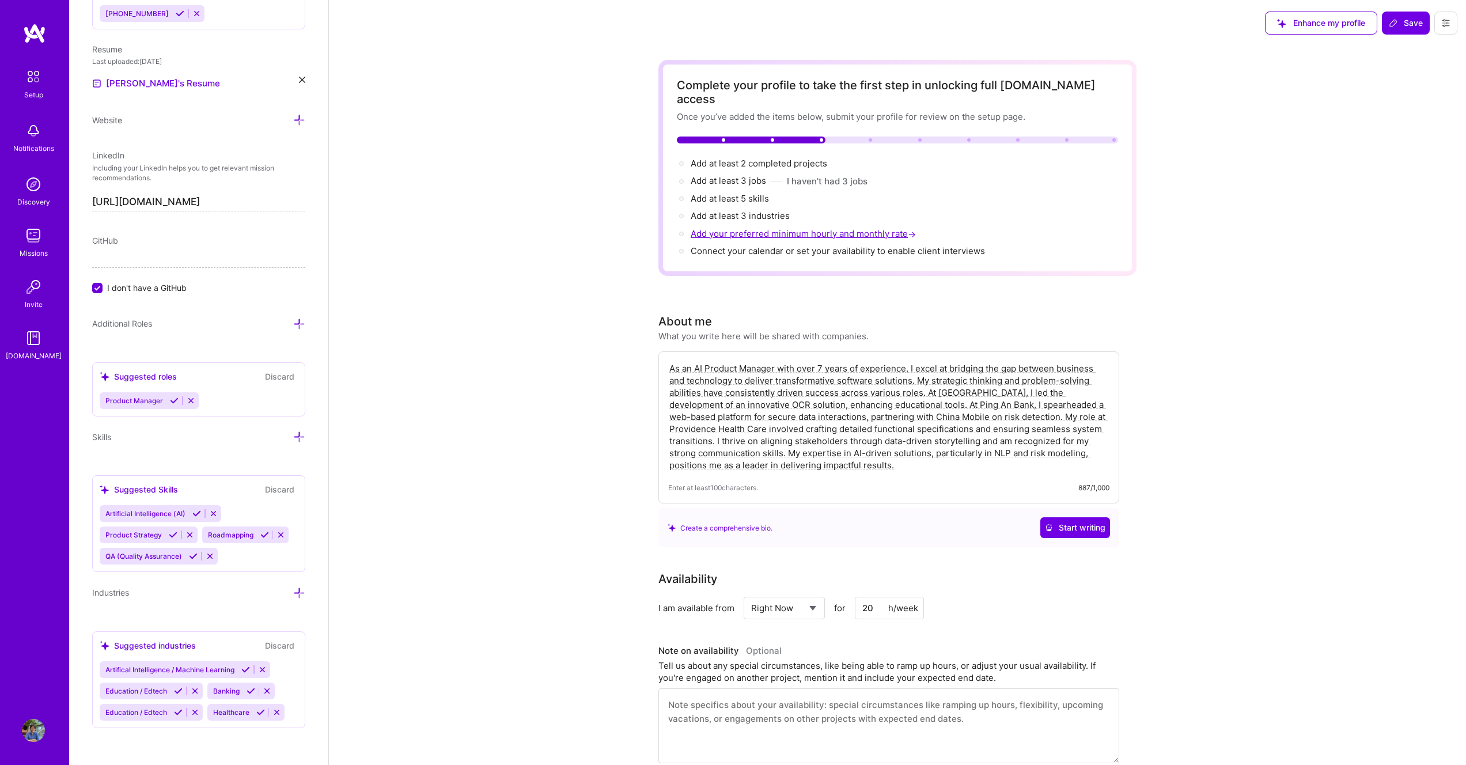
click at [749, 228] on span "Add your preferred minimum hourly and monthly rate →" at bounding box center [803, 233] width 227 height 11
click at [803, 245] on span "Connect your calendar or set your availability to enable client interviews →" at bounding box center [842, 250] width 305 height 11
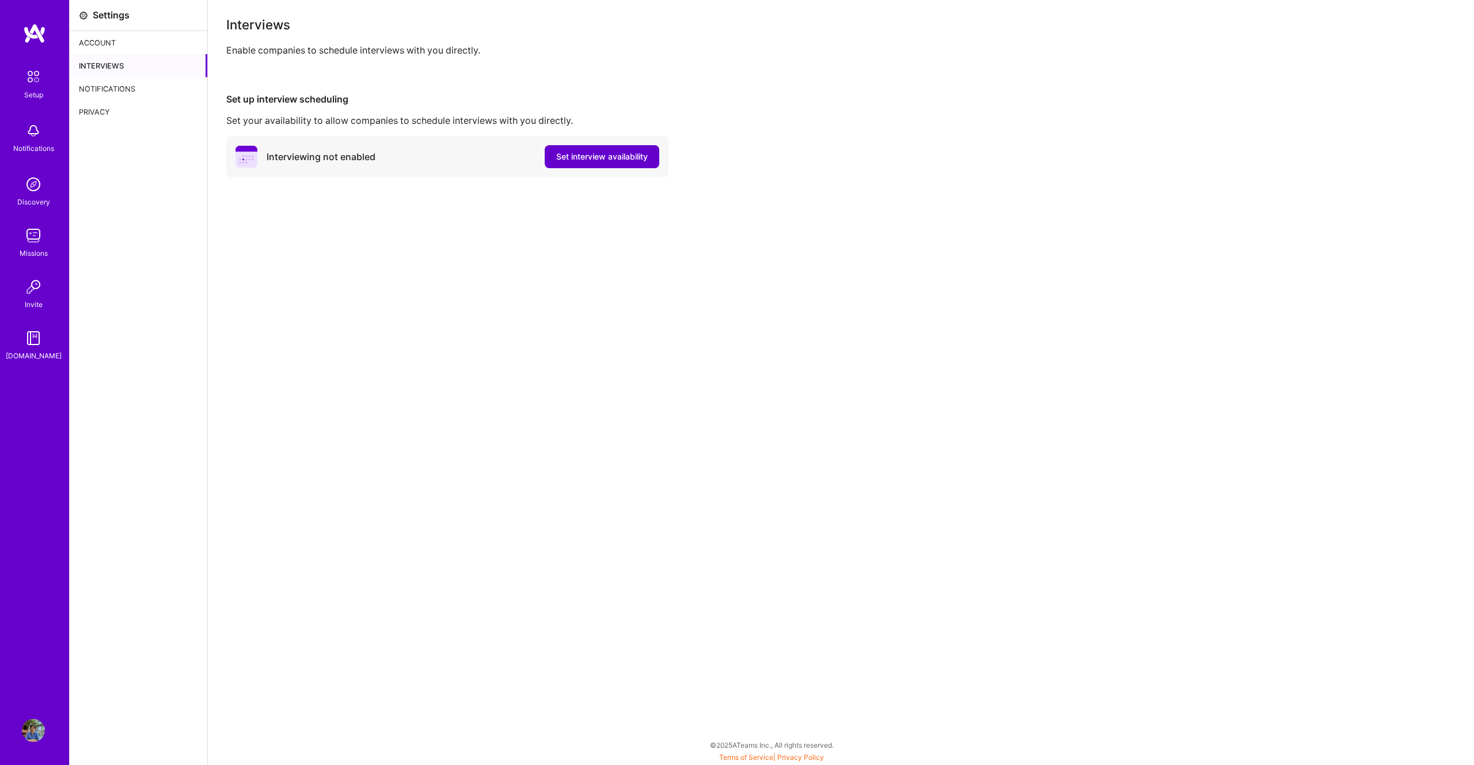
click at [616, 160] on span "Set interview availability" at bounding box center [602, 157] width 92 height 12
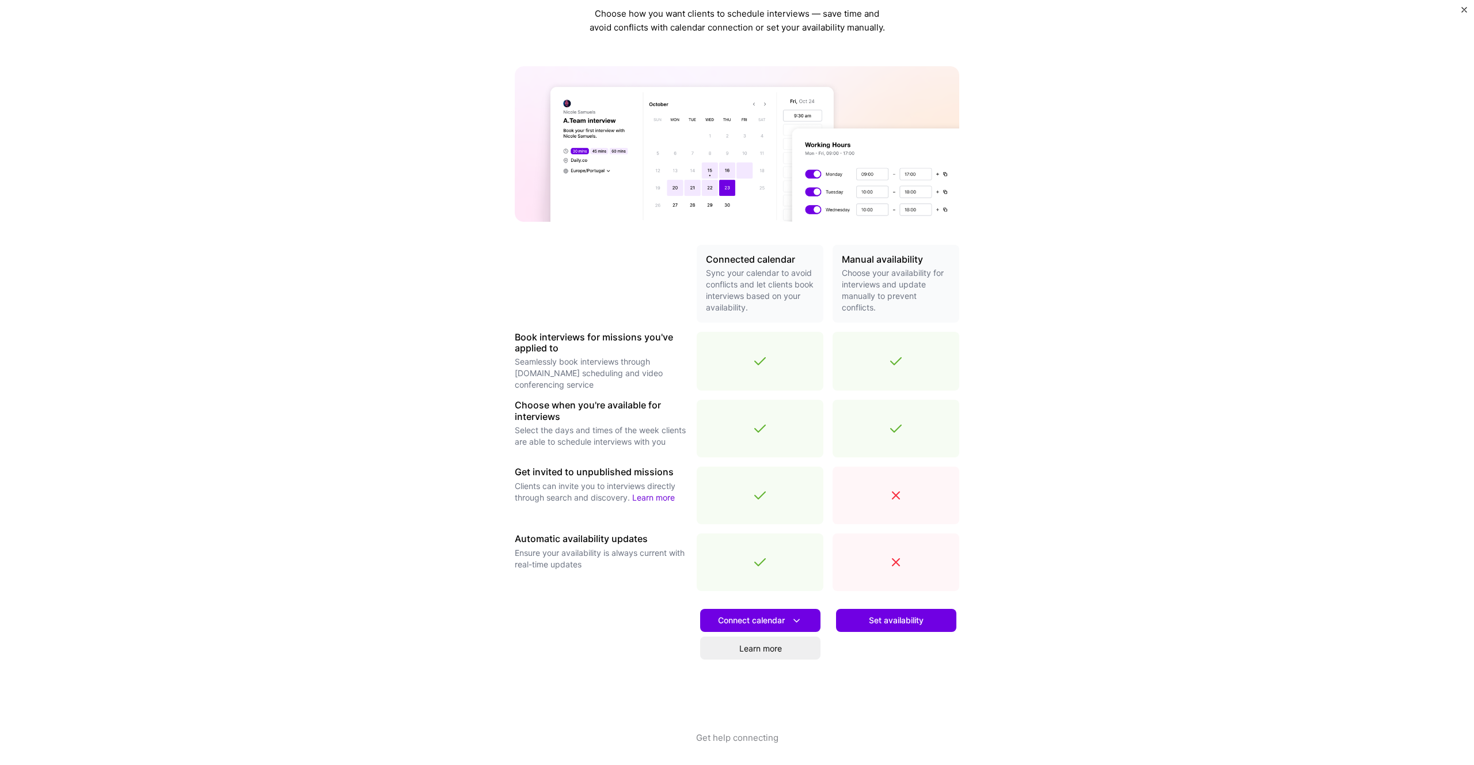
scroll to position [42, 0]
click at [889, 614] on span "Set availability" at bounding box center [896, 619] width 55 height 12
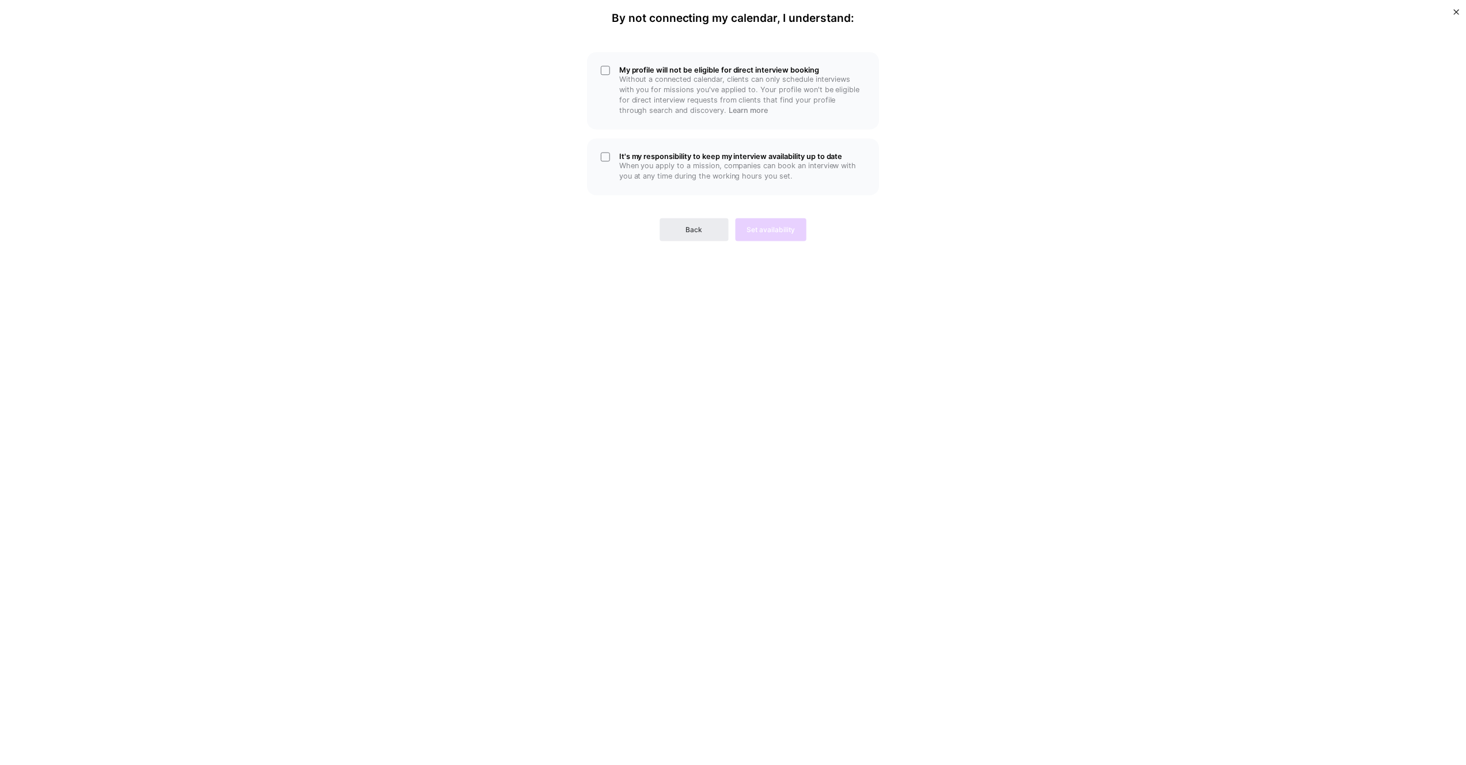
scroll to position [0, 0]
click at [650, 170] on p "When you apply to a mission, companies can book an interview with you at any ti…" at bounding box center [747, 170] width 248 height 21
click at [651, 52] on div "My profile will not be eligible for direct interview booking Without a connecte…" at bounding box center [737, 89] width 294 height 78
click at [774, 237] on button "Set availability" at bounding box center [774, 228] width 71 height 23
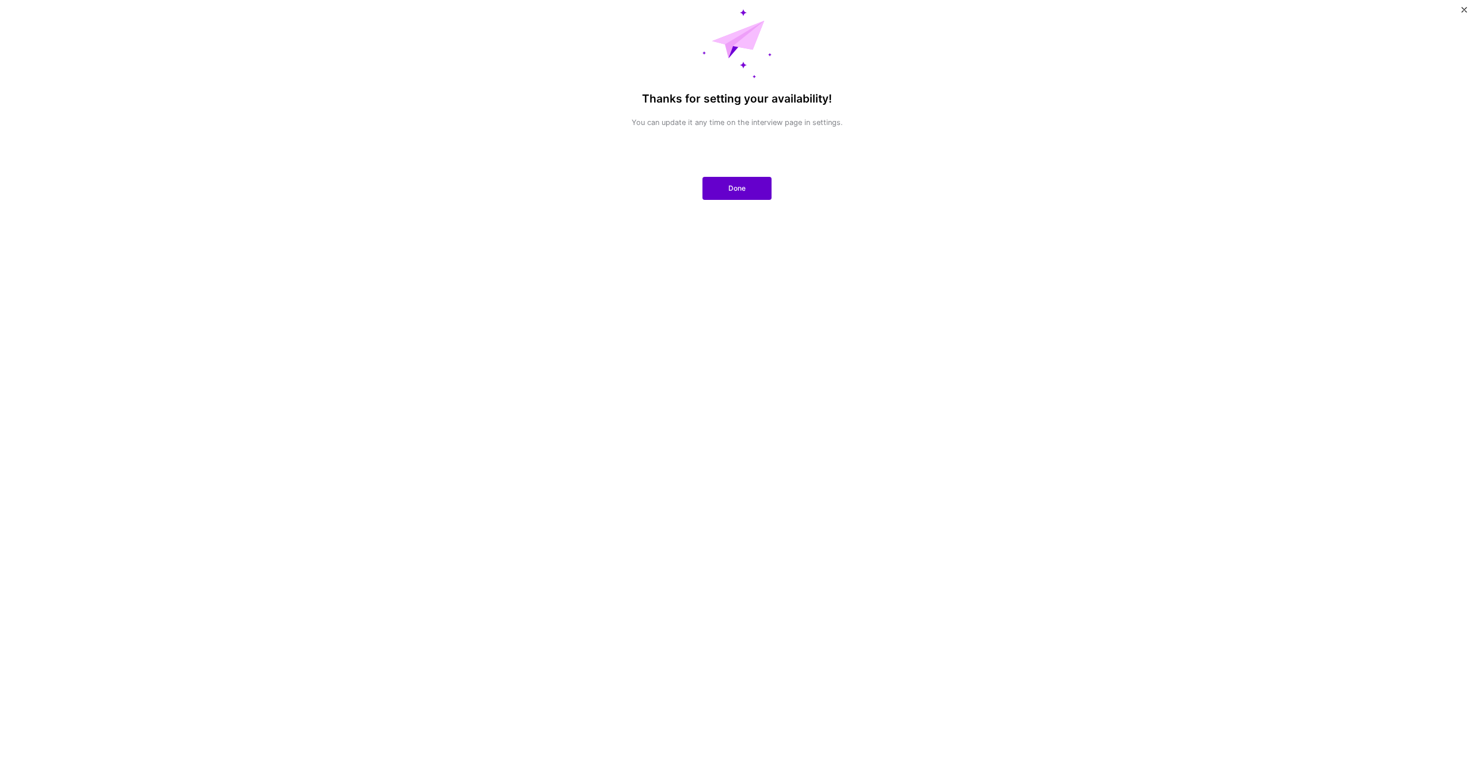
click at [748, 187] on button "Done" at bounding box center [737, 188] width 69 height 23
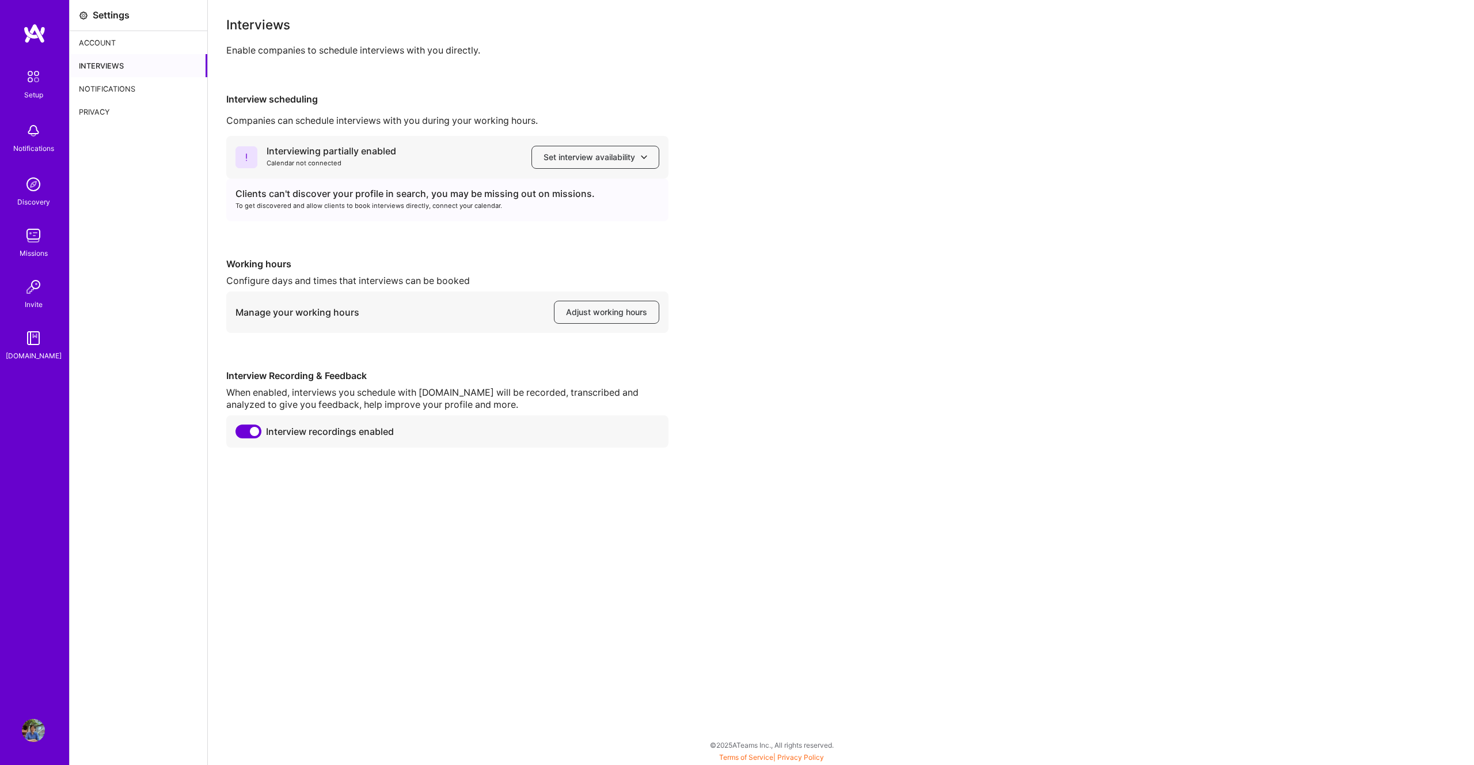
click at [13, 145] on div "Notifications" at bounding box center [33, 148] width 41 height 12
click at [29, 194] on img at bounding box center [33, 184] width 23 height 23
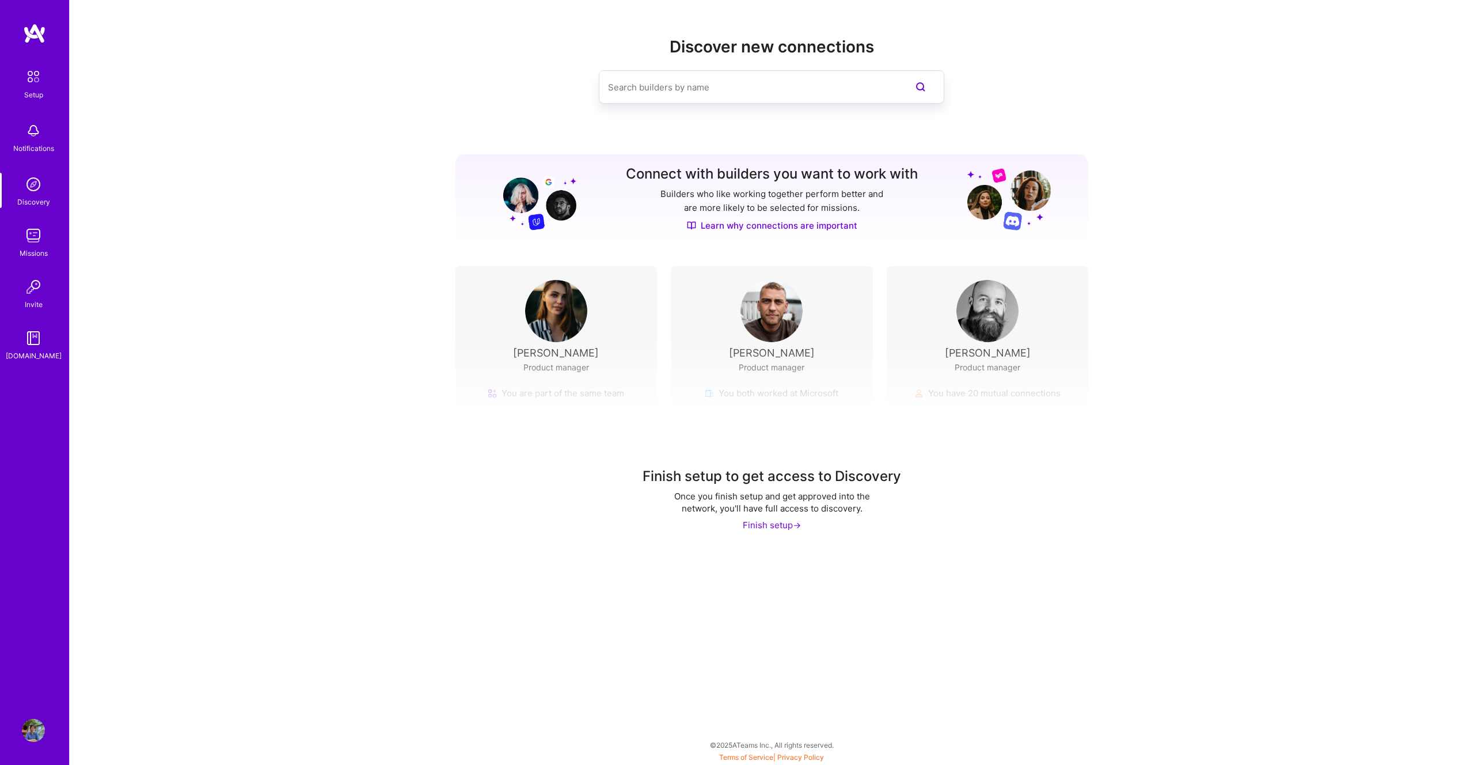
click at [26, 732] on img at bounding box center [33, 730] width 23 height 23
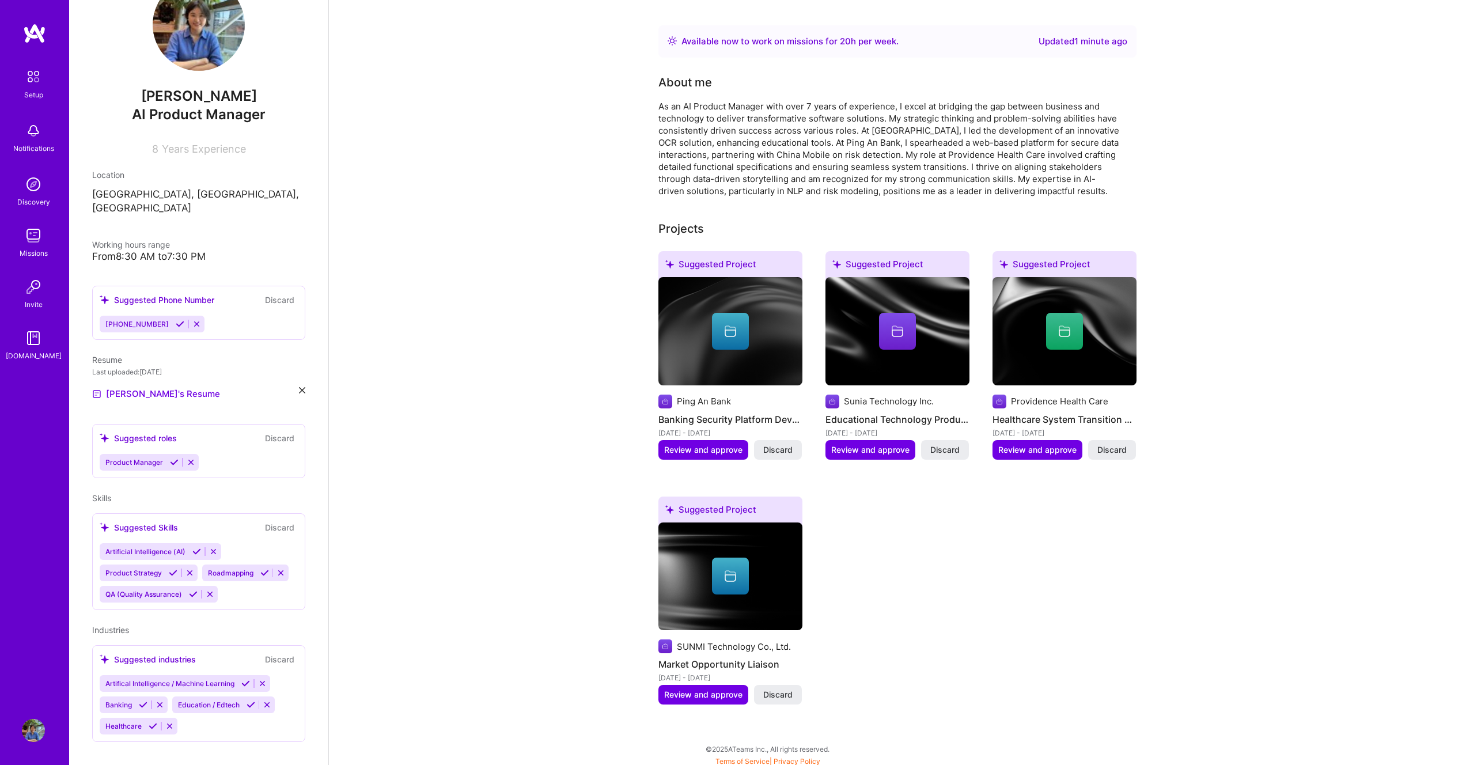
scroll to position [272, 0]
